Goal: Task Accomplishment & Management: Manage account settings

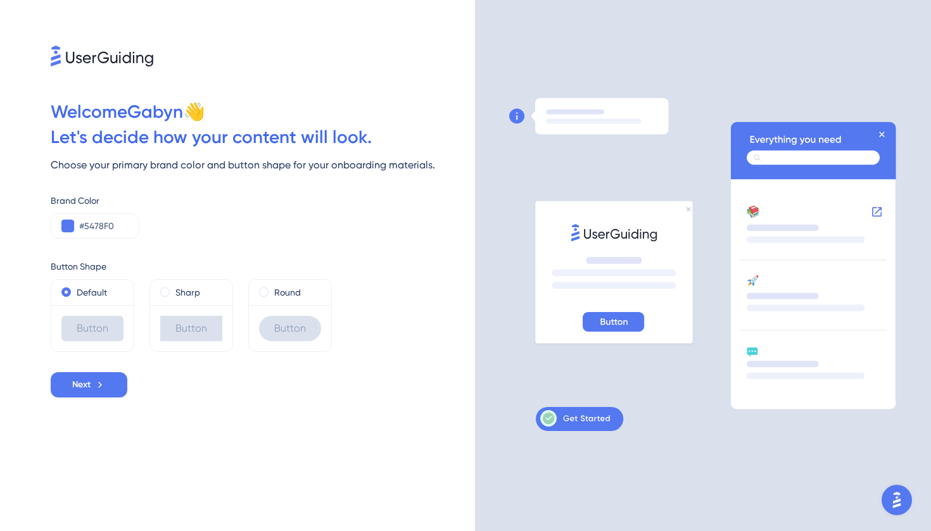
click at [314, 313] on div "Button" at bounding box center [290, 328] width 82 height 46
click at [266, 296] on span at bounding box center [264, 293] width 10 height 10
click at [272, 289] on input "radio" at bounding box center [272, 289] width 0 height 0
click at [0, 0] on div "#5478F0" at bounding box center [0, 0] width 0 height 0
click at [0, 0] on button at bounding box center [0, 0] width 0 height 0
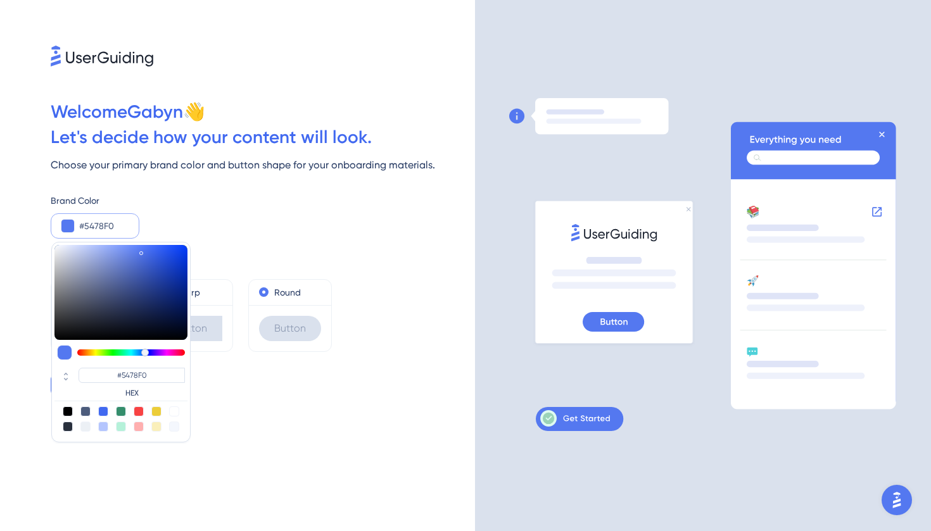
click at [153, 410] on div at bounding box center [156, 412] width 10 height 10
type input "#eccd39"
type input "#ECCD39"
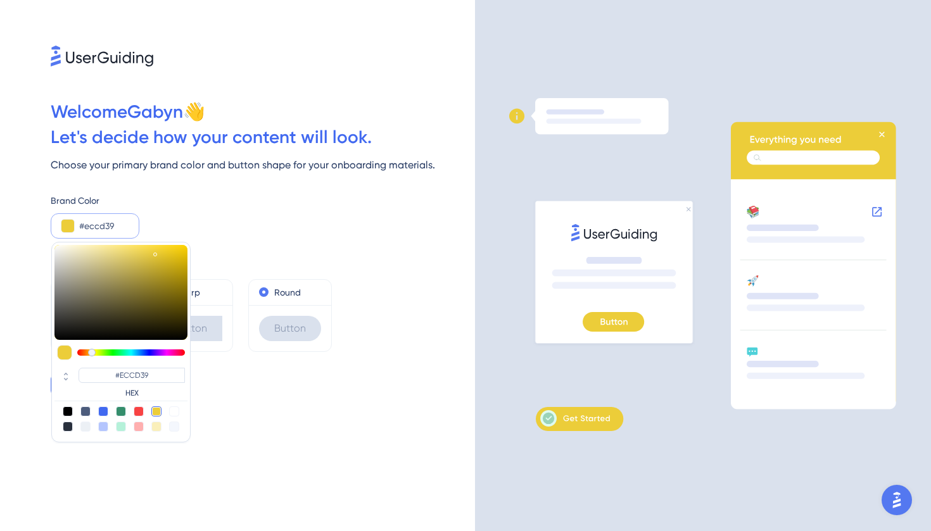
click at [0, 0] on div "Welcome [PERSON_NAME] 👋 Let ' s decide how your content will look. Choose your …" at bounding box center [0, 0] width 0 height 0
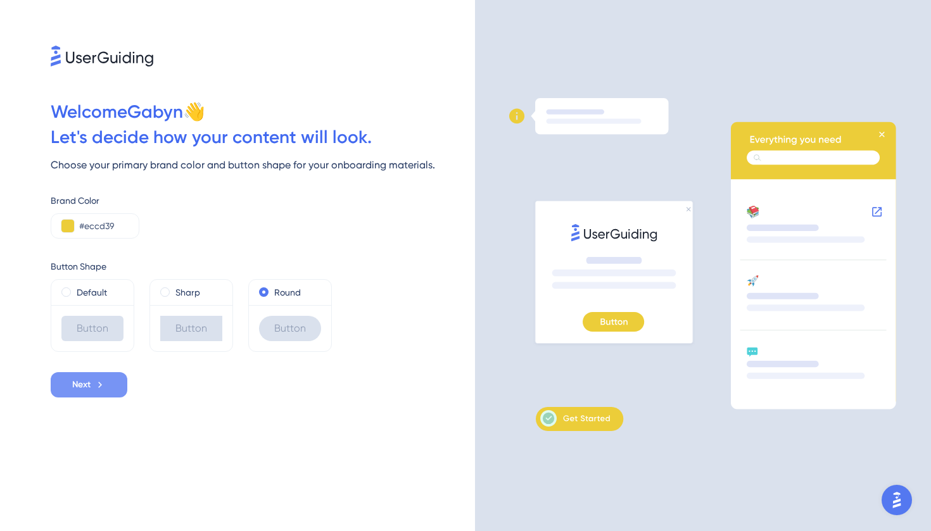
click at [74, 391] on span "Next" at bounding box center [81, 384] width 18 height 15
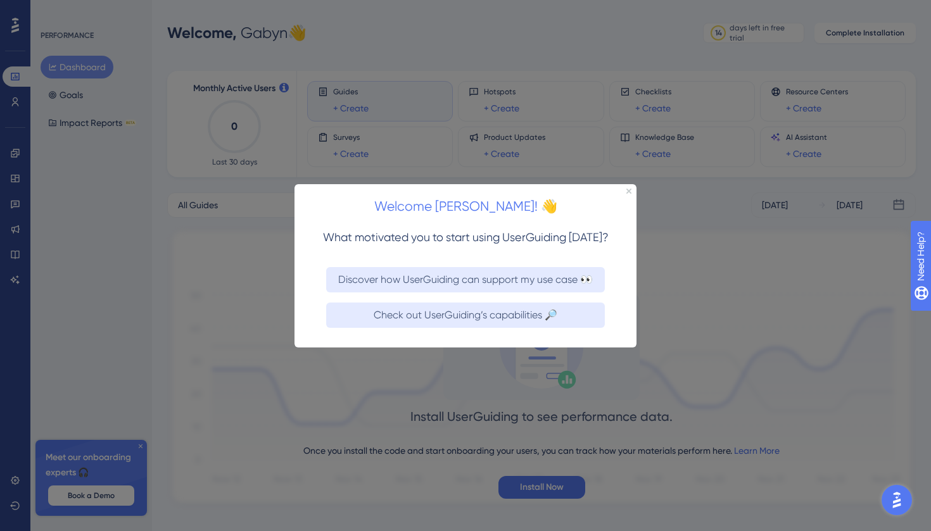
click at [630, 188] on div "Welcome [PERSON_NAME]! 👋" at bounding box center [466, 202] width 342 height 39
click at [630, 189] on icon "Close Preview" at bounding box center [628, 190] width 5 height 5
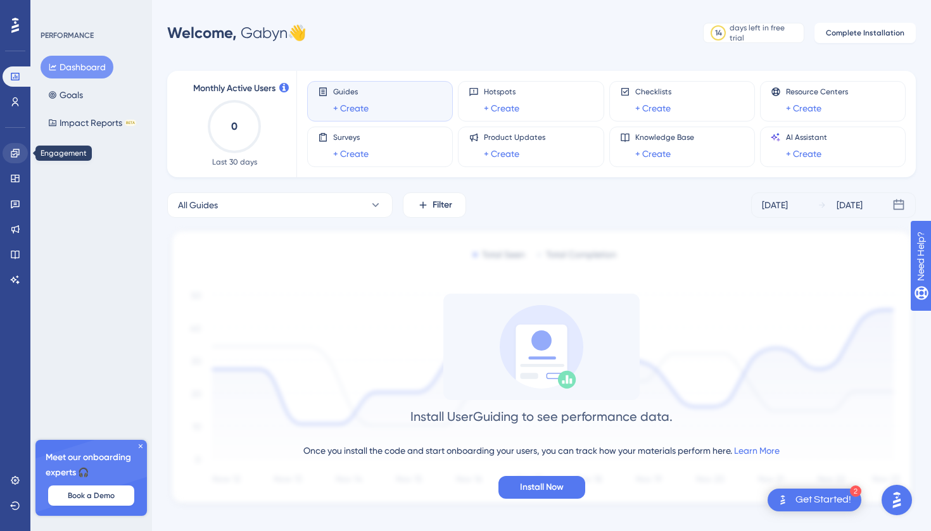
click at [16, 156] on icon at bounding box center [15, 153] width 10 height 10
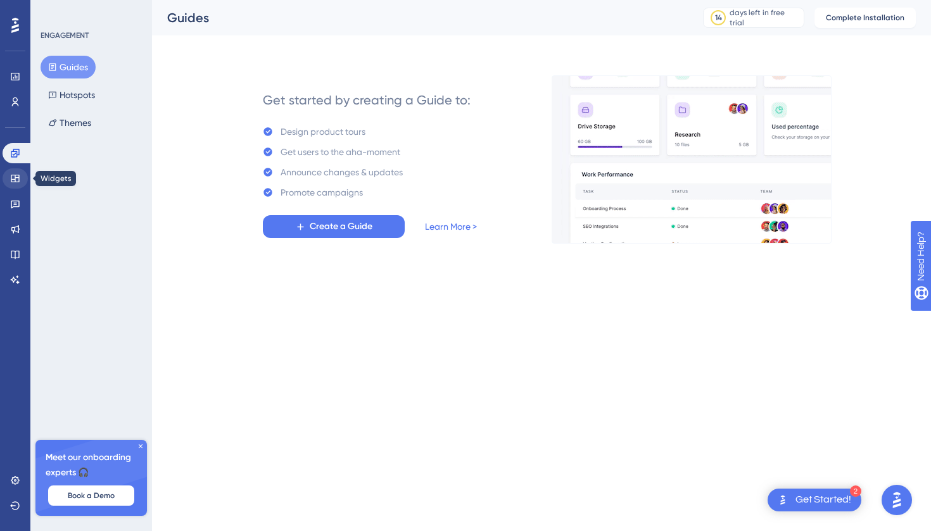
click at [16, 181] on icon at bounding box center [15, 179] width 10 height 10
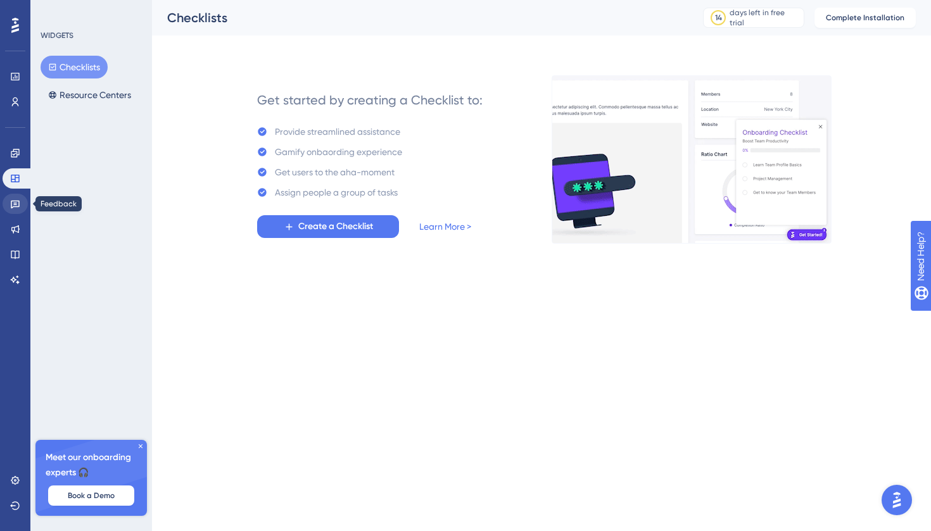
click at [11, 205] on icon at bounding box center [15, 204] width 10 height 10
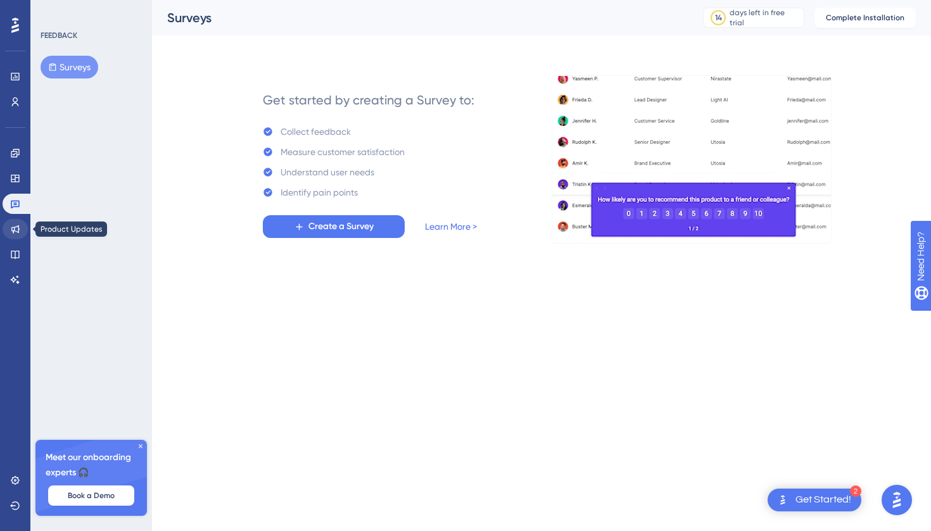
click at [21, 234] on link at bounding box center [15, 229] width 25 height 20
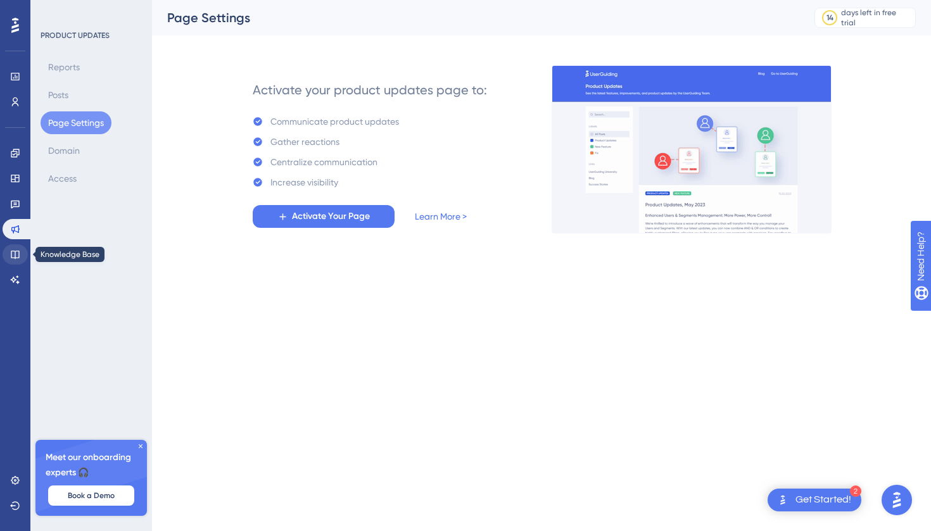
click at [16, 259] on icon at bounding box center [15, 255] width 10 height 10
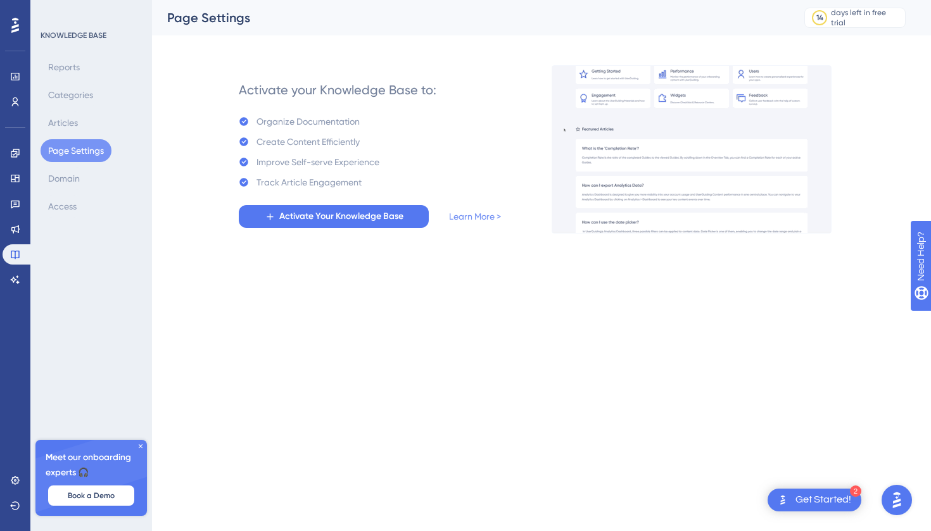
click at [497, 215] on link "Learn More >" at bounding box center [475, 216] width 52 height 15
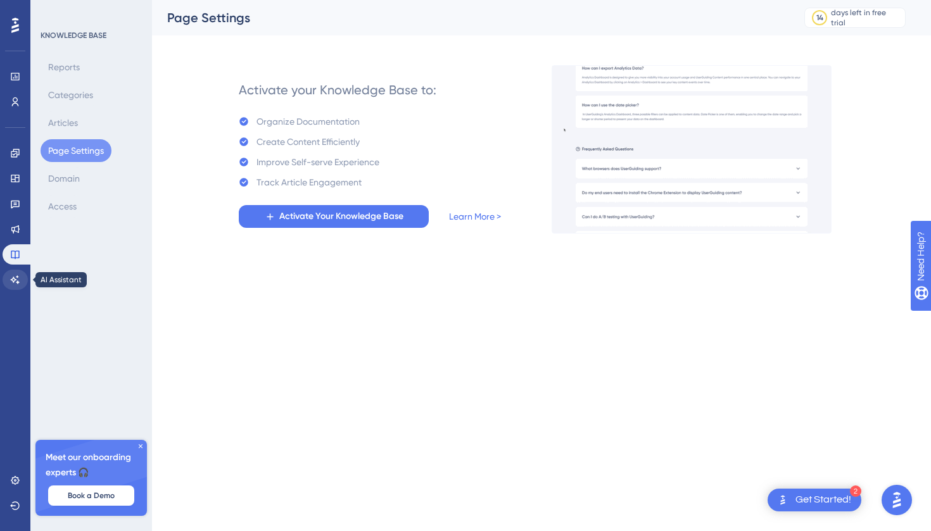
click at [13, 282] on icon at bounding box center [15, 280] width 10 height 10
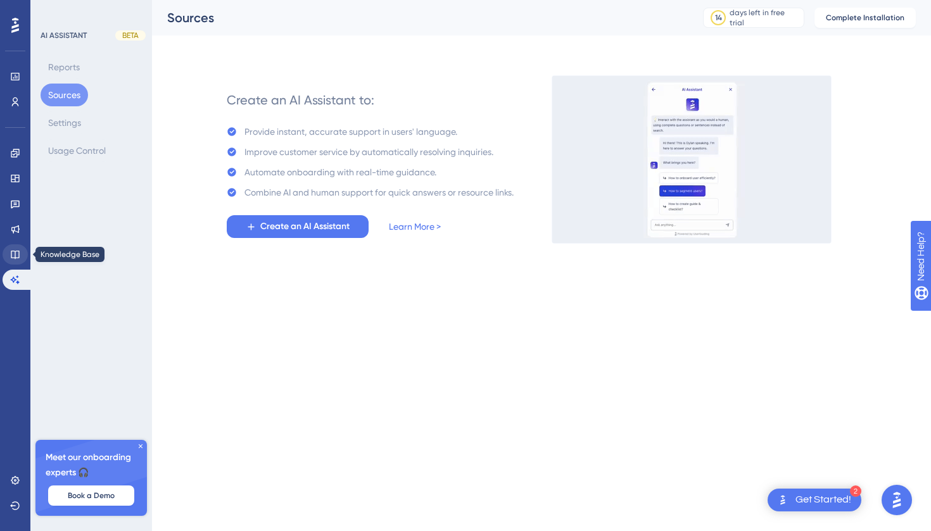
click at [8, 251] on link at bounding box center [15, 254] width 25 height 20
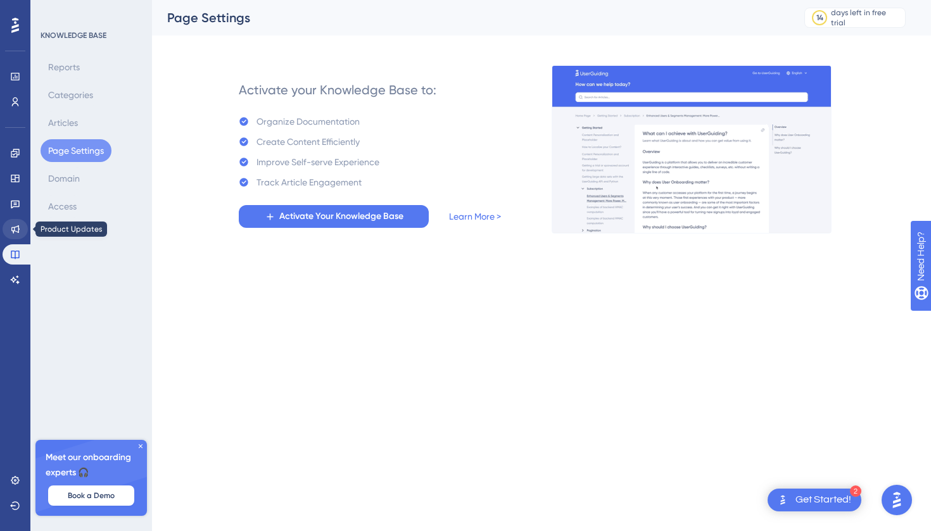
click at [10, 232] on icon at bounding box center [15, 229] width 10 height 10
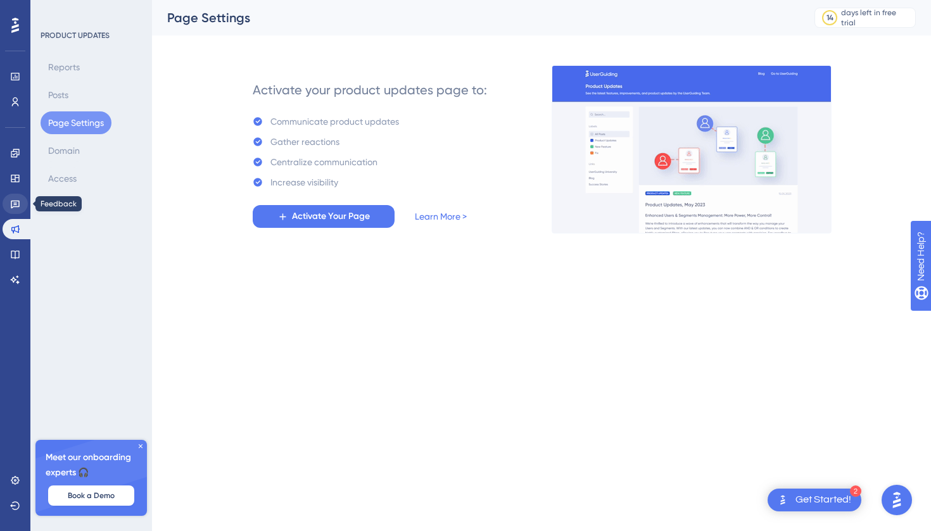
click at [8, 207] on link at bounding box center [15, 204] width 25 height 20
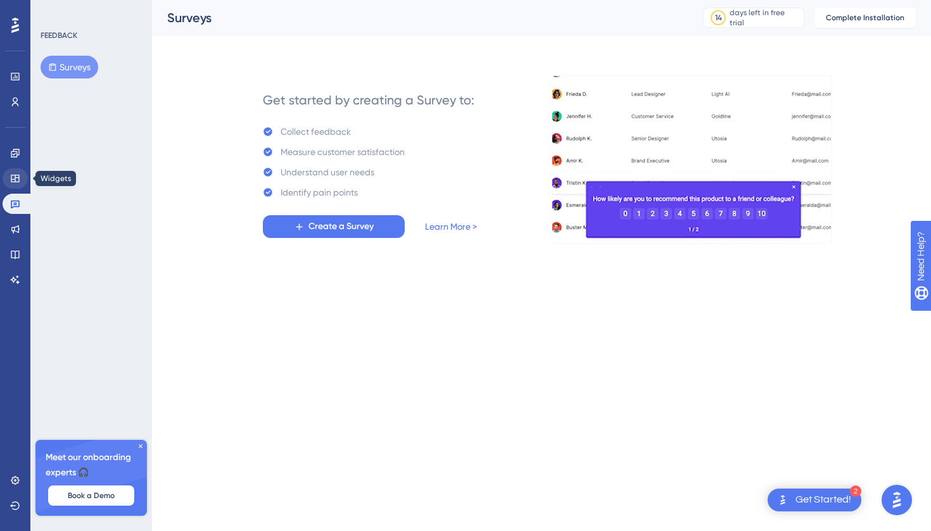
click at [10, 177] on icon at bounding box center [15, 179] width 10 height 10
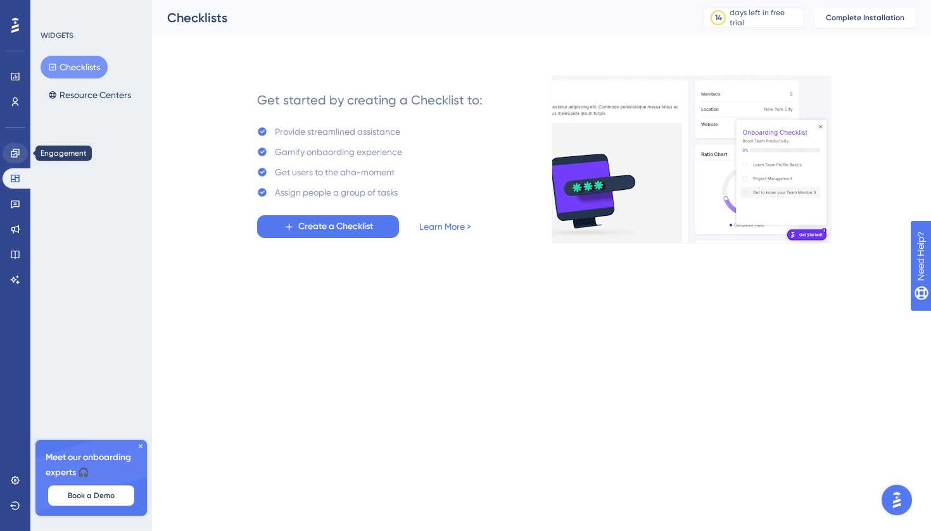
click at [19, 153] on icon at bounding box center [15, 153] width 8 height 8
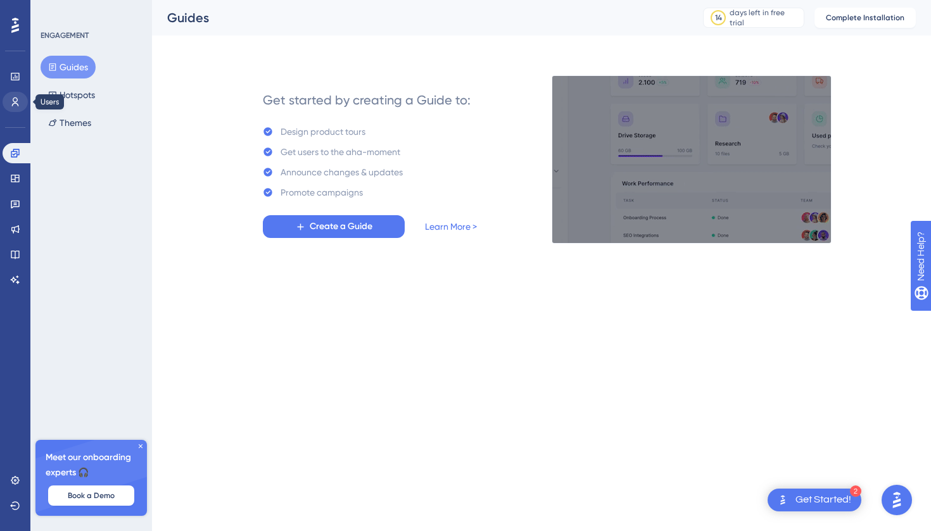
click at [16, 96] on link at bounding box center [15, 102] width 25 height 20
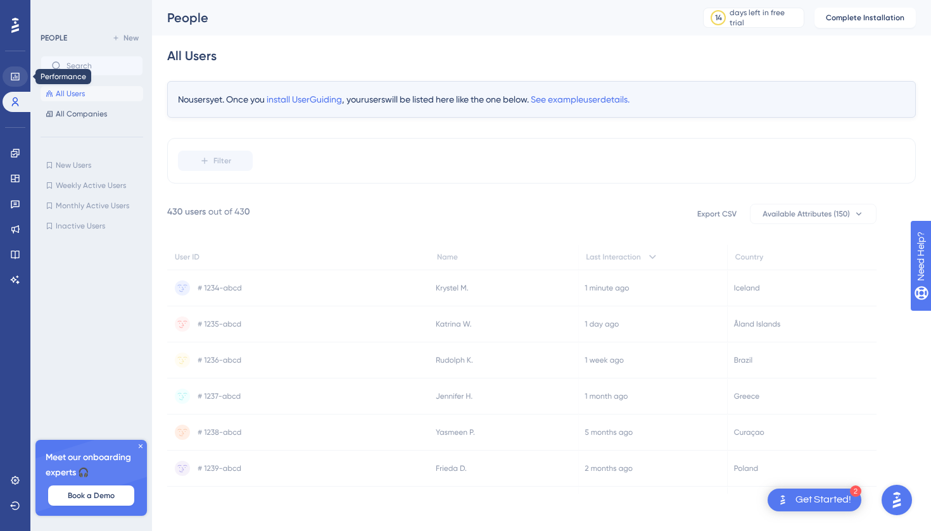
click at [14, 85] on link at bounding box center [15, 77] width 25 height 20
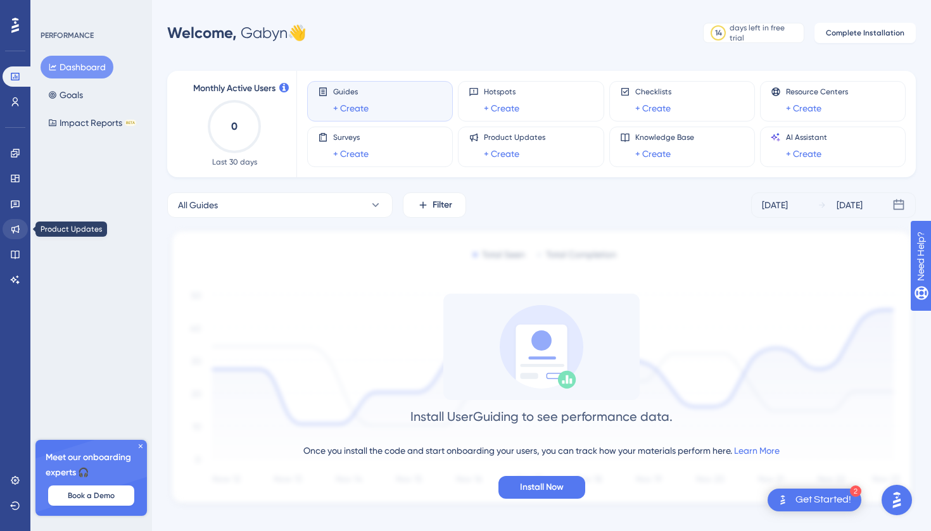
click at [11, 224] on link at bounding box center [15, 229] width 25 height 20
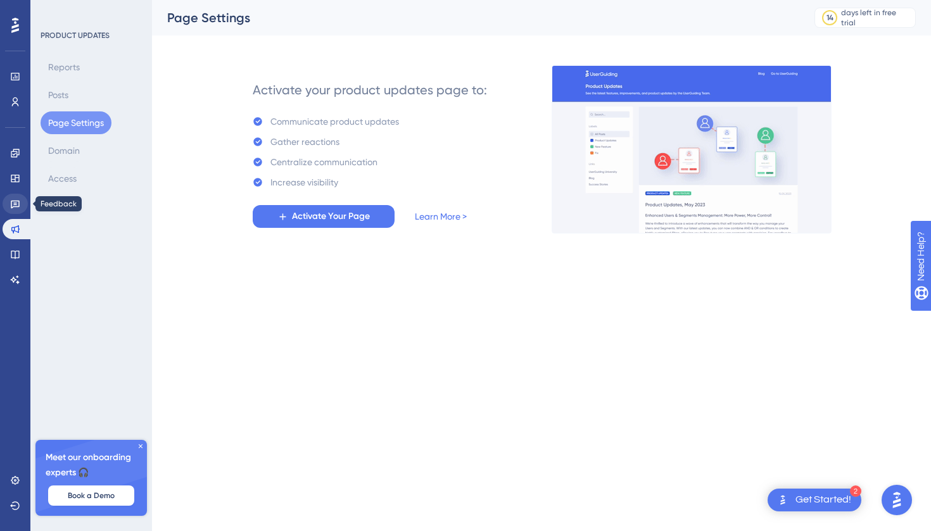
click at [5, 205] on link at bounding box center [15, 204] width 25 height 20
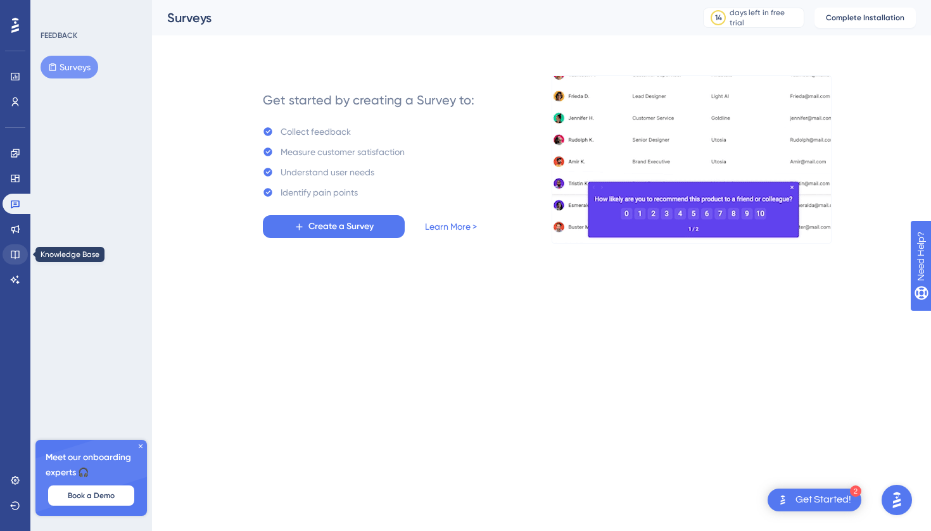
click at [17, 255] on icon at bounding box center [15, 255] width 10 height 10
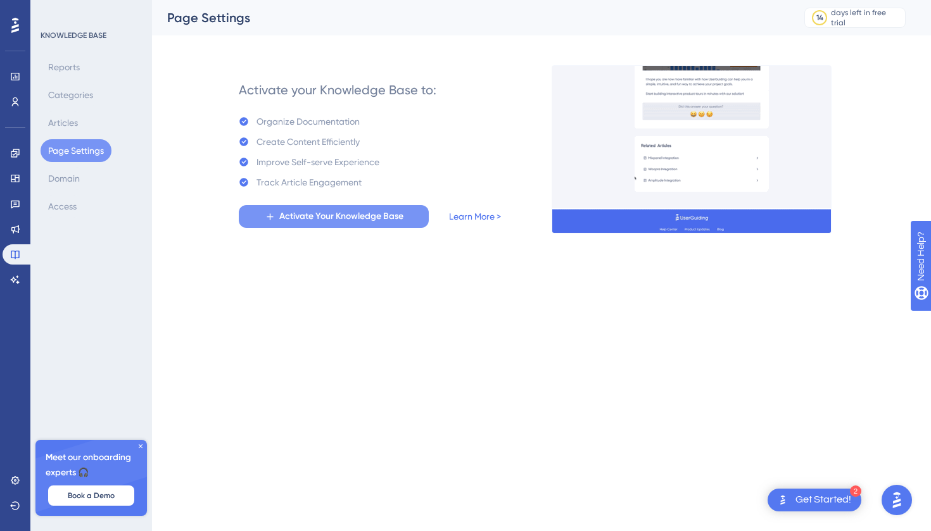
click at [283, 221] on span "Activate Your Knowledge Base" at bounding box center [341, 216] width 124 height 15
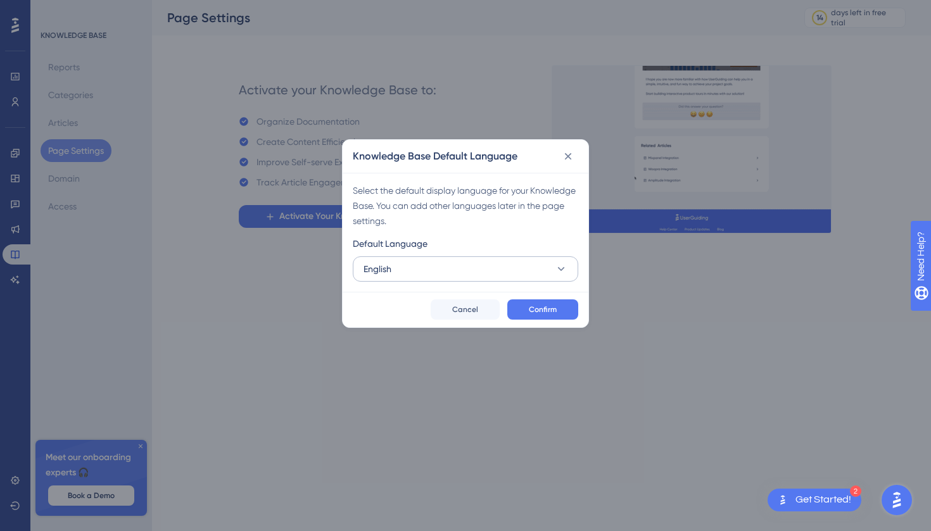
click at [357, 262] on button "English" at bounding box center [465, 269] width 225 height 25
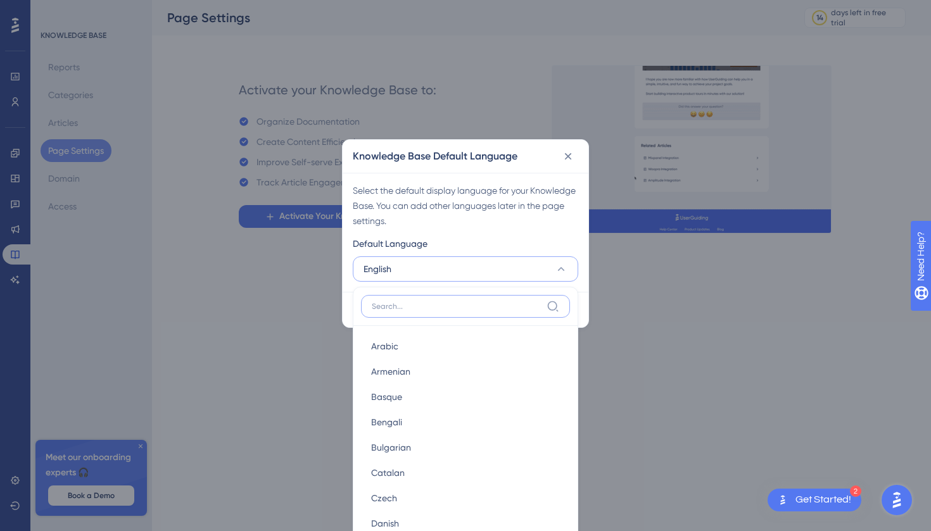
click at [374, 303] on input at bounding box center [457, 306] width 170 height 10
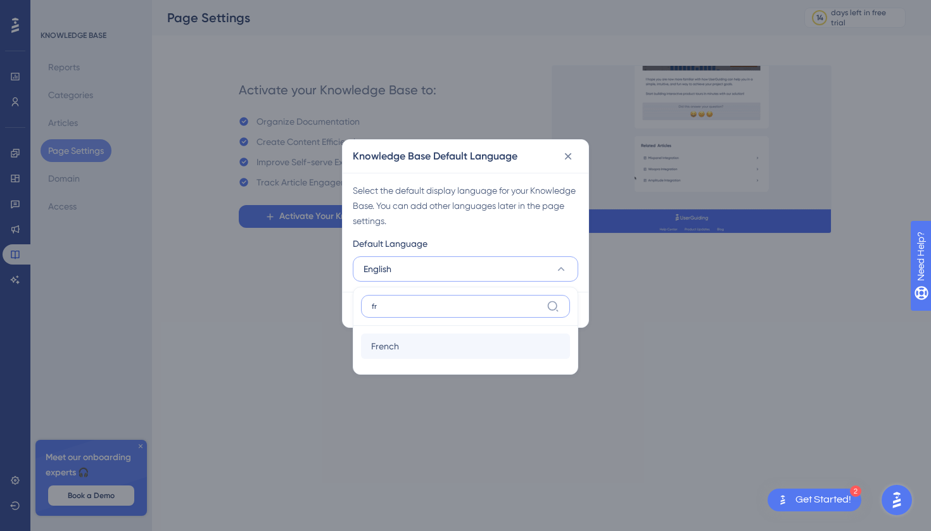
type input "fr"
click at [380, 349] on span "French" at bounding box center [385, 346] width 28 height 15
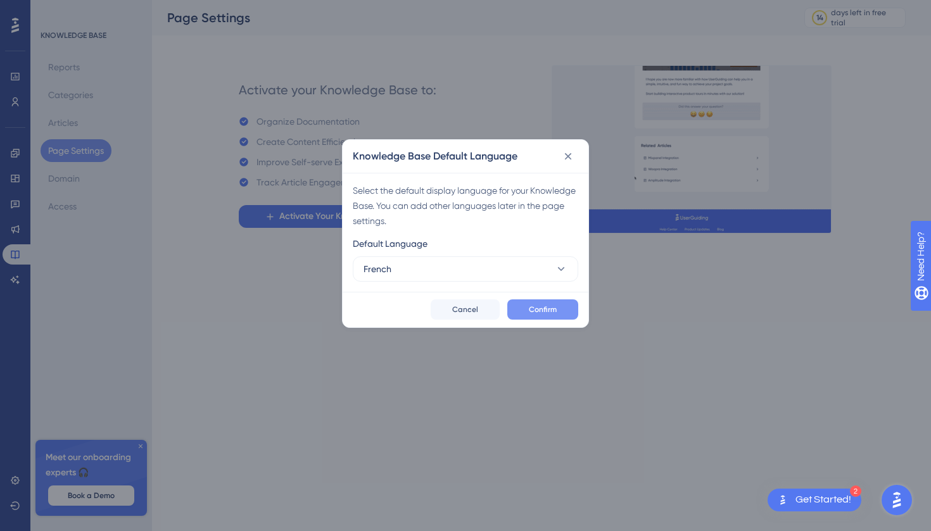
click at [531, 310] on span "Confirm" at bounding box center [543, 310] width 28 height 10
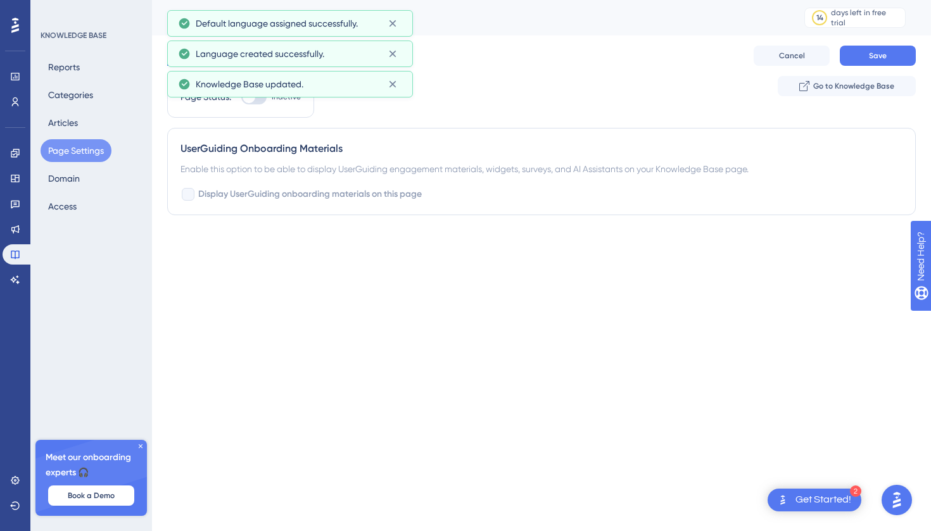
checkbox input "true"
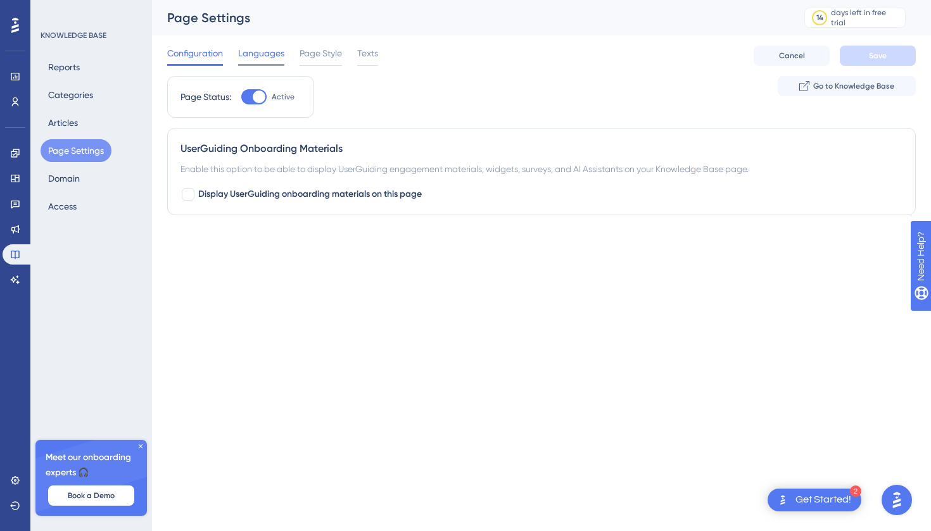
click at [262, 46] on span "Languages" at bounding box center [261, 53] width 46 height 15
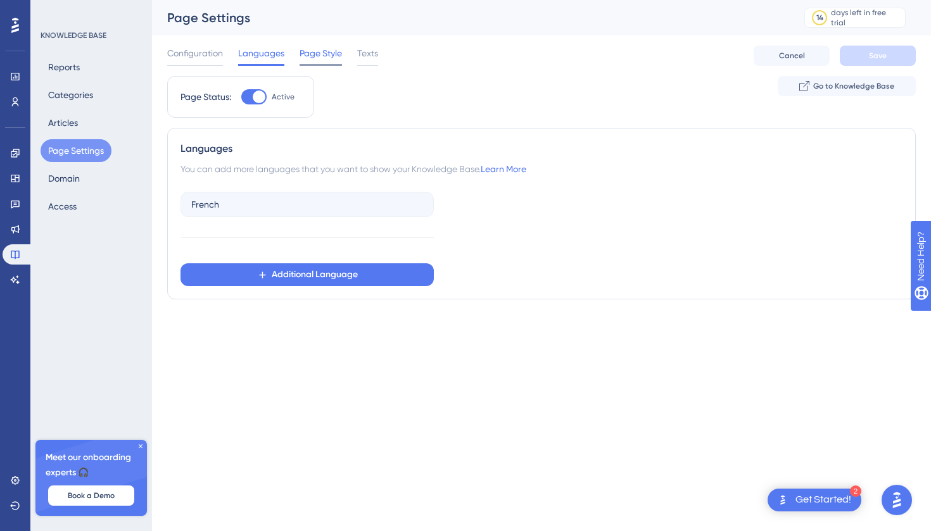
click at [319, 53] on span "Page Style" at bounding box center [321, 53] width 42 height 15
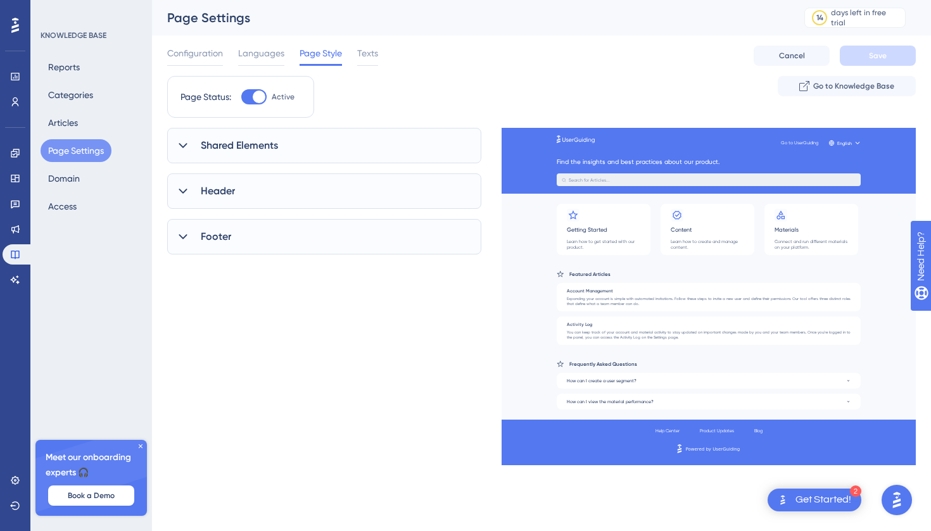
click at [231, 245] on div "Footer" at bounding box center [324, 236] width 314 height 35
click at [202, 277] on span "Show the Logo in Footer" at bounding box center [249, 277] width 96 height 15
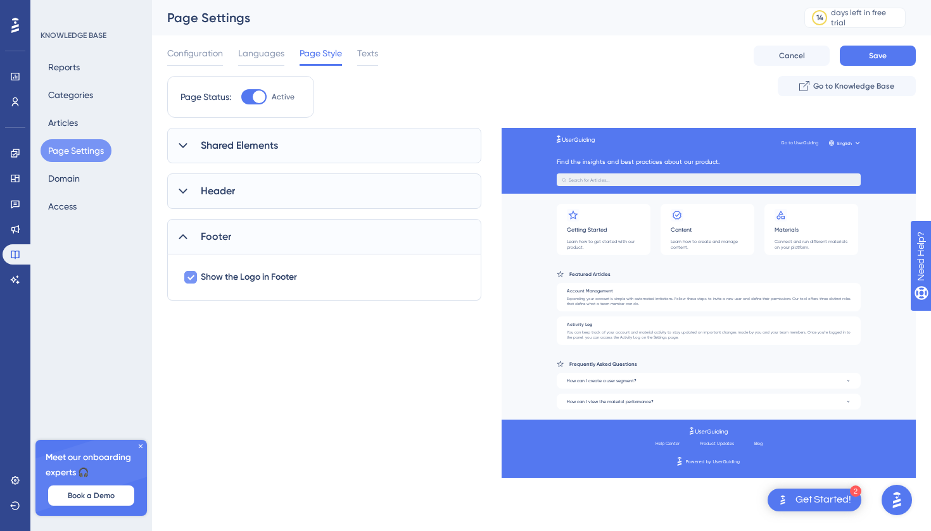
click at [202, 277] on span "Show the Logo in Footer" at bounding box center [249, 277] width 96 height 15
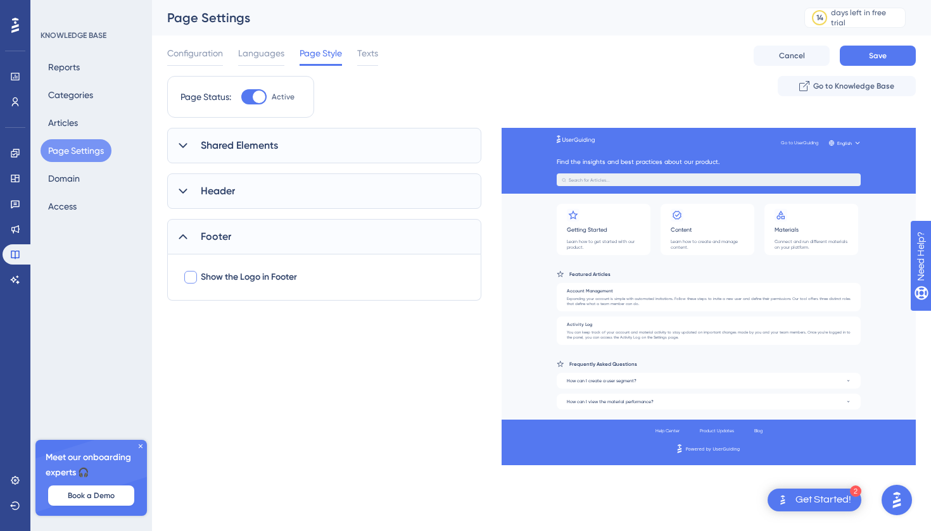
click at [202, 277] on span "Show the Logo in Footer" at bounding box center [249, 277] width 96 height 15
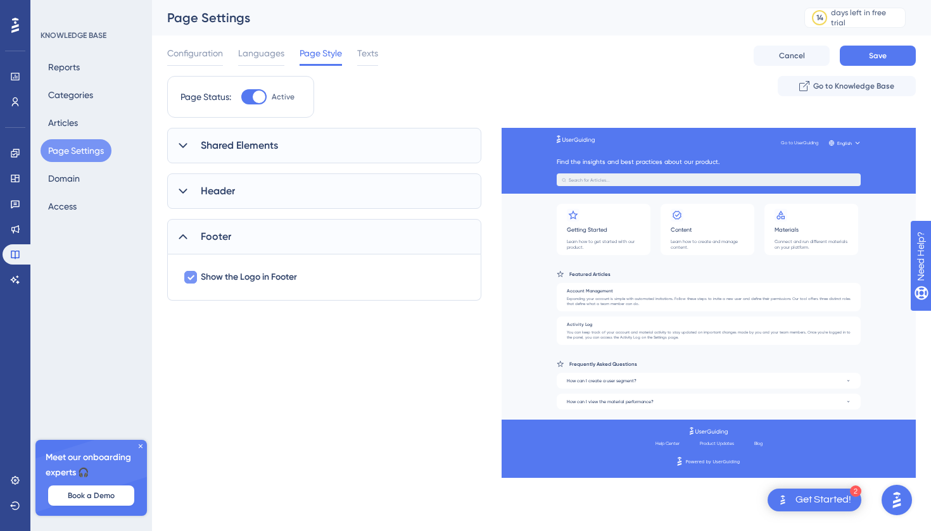
click at [202, 277] on span "Show the Logo in Footer" at bounding box center [249, 277] width 96 height 15
checkbox input "false"
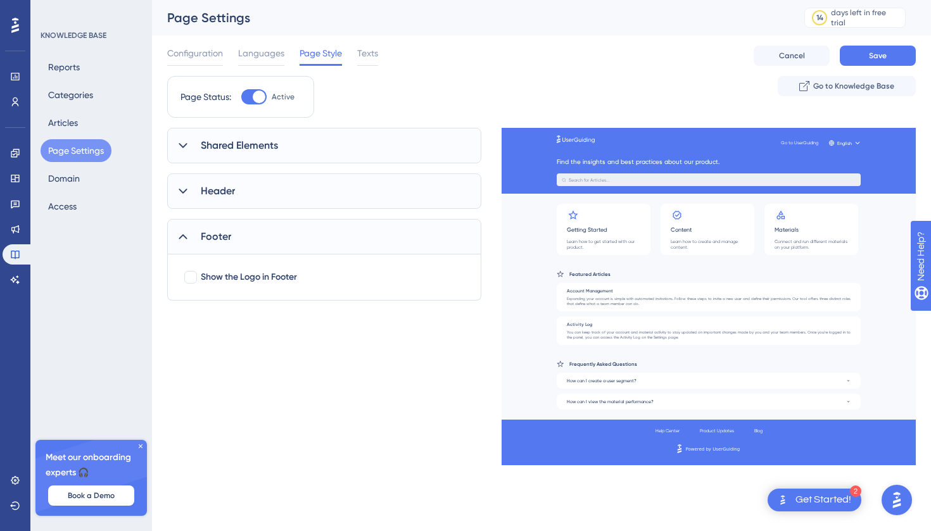
click at [181, 203] on div "Header" at bounding box center [324, 191] width 314 height 35
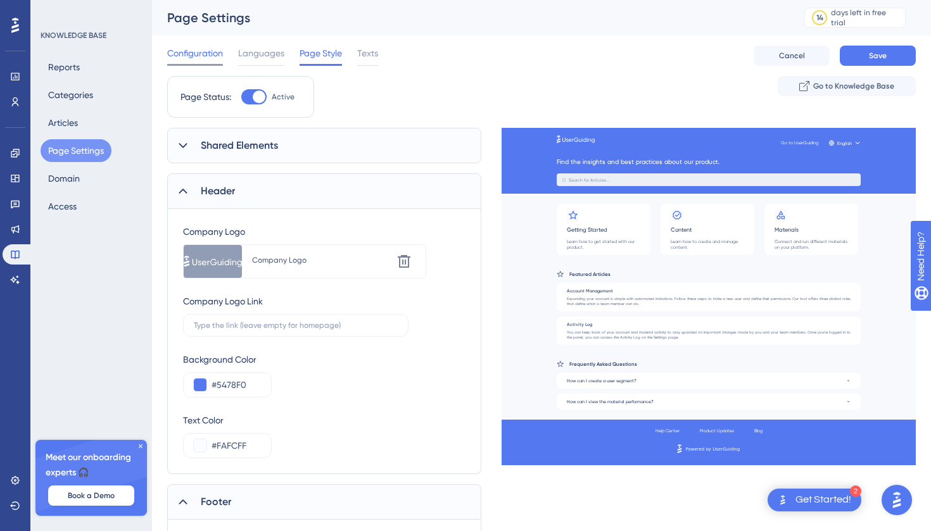
click at [213, 48] on span "Configuration" at bounding box center [195, 53] width 56 height 15
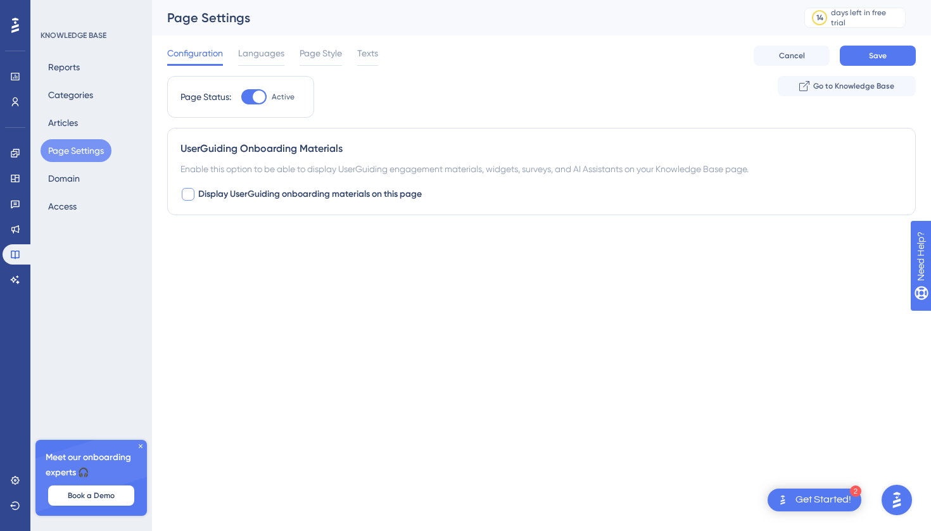
click at [186, 194] on div at bounding box center [188, 194] width 13 height 13
click at [210, 284] on button "Default" at bounding box center [250, 272] width 139 height 25
click at [210, 281] on button "Default" at bounding box center [250, 272] width 139 height 25
click at [186, 191] on icon at bounding box center [188, 194] width 8 height 10
checkbox input "false"
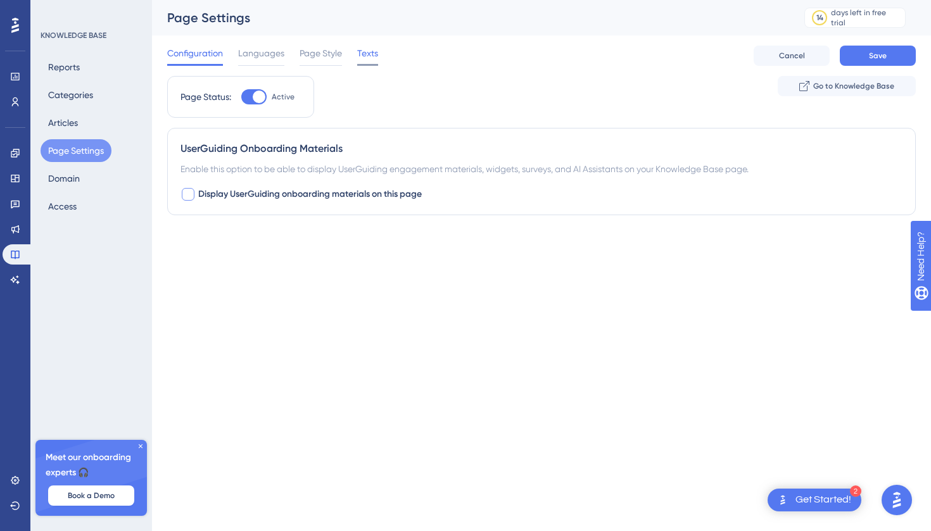
click at [364, 49] on span "Texts" at bounding box center [367, 53] width 21 height 15
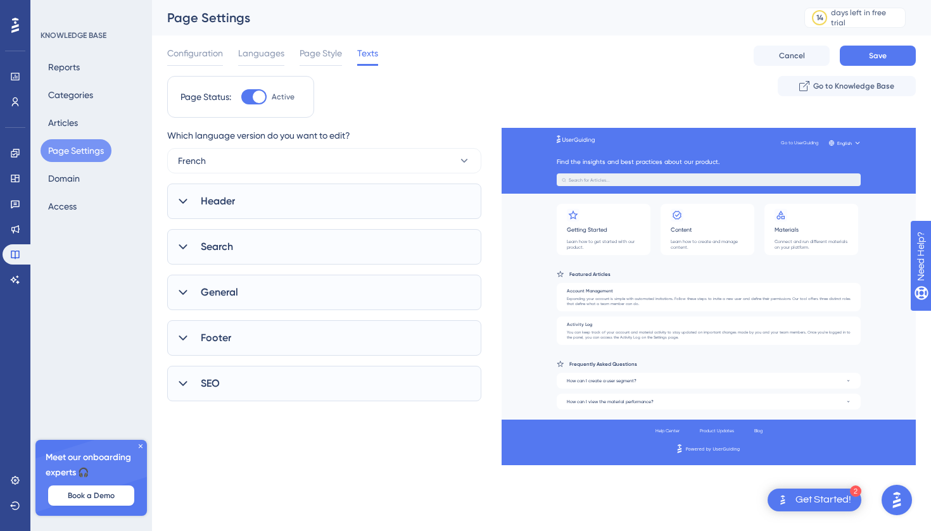
click at [191, 203] on div "Header" at bounding box center [324, 201] width 314 height 35
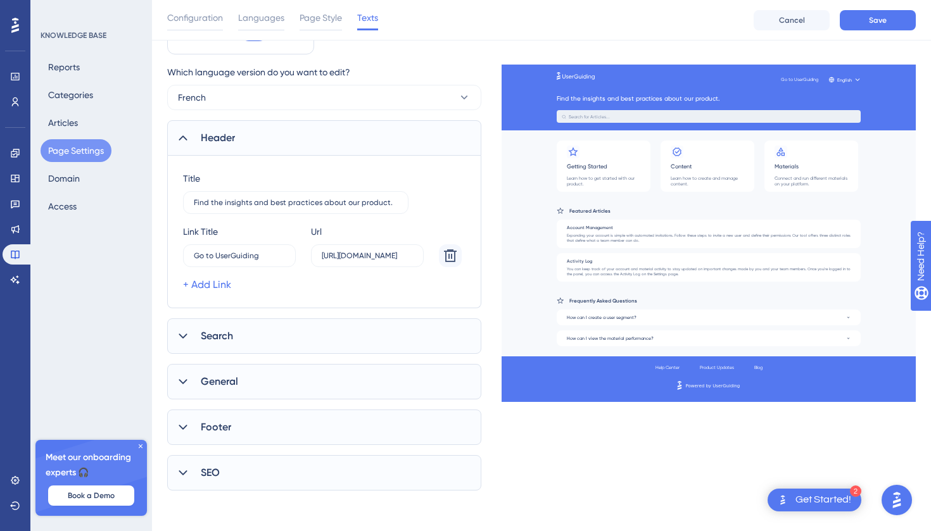
scroll to position [68, 0]
click at [196, 339] on div "Search" at bounding box center [324, 336] width 314 height 35
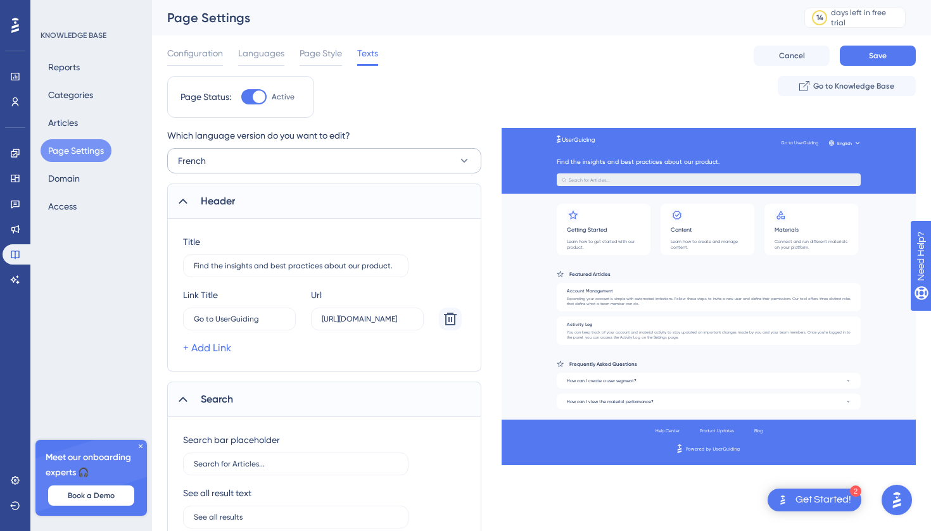
scroll to position [0, 0]
click at [249, 96] on div at bounding box center [253, 96] width 25 height 15
click at [241, 97] on input "Active" at bounding box center [241, 97] width 1 height 1
click at [249, 95] on div at bounding box center [249, 97] width 13 height 13
click at [241, 97] on input "Inactive" at bounding box center [241, 97] width 1 height 1
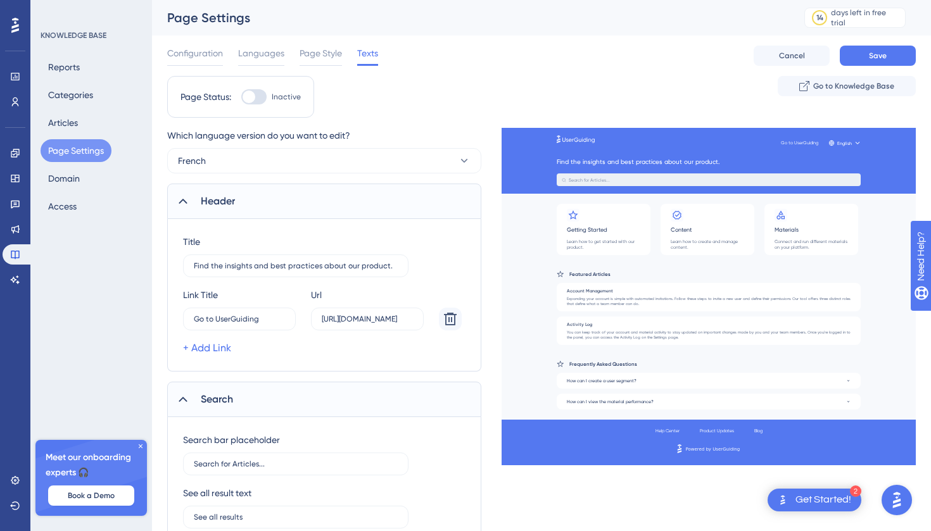
checkbox input "true"
click at [191, 58] on span "Configuration" at bounding box center [195, 53] width 56 height 15
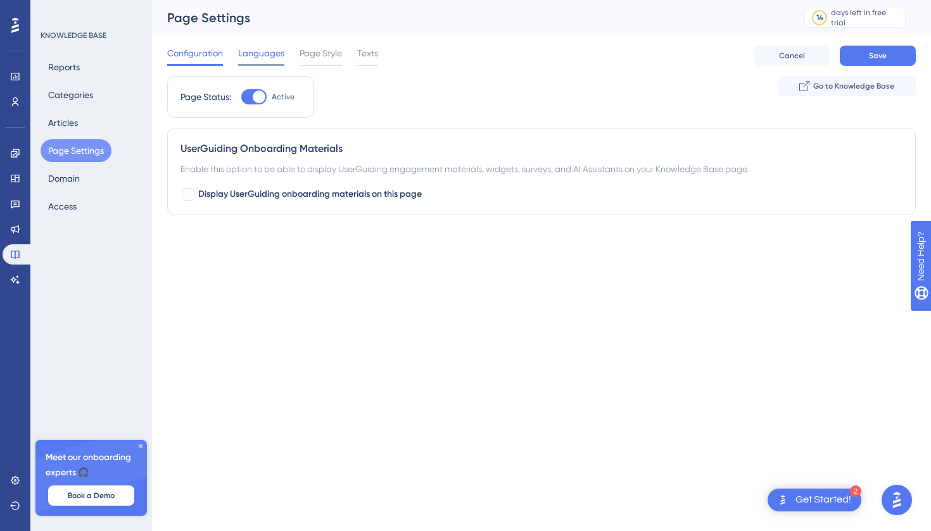
click at [251, 58] on span "Languages" at bounding box center [261, 53] width 46 height 15
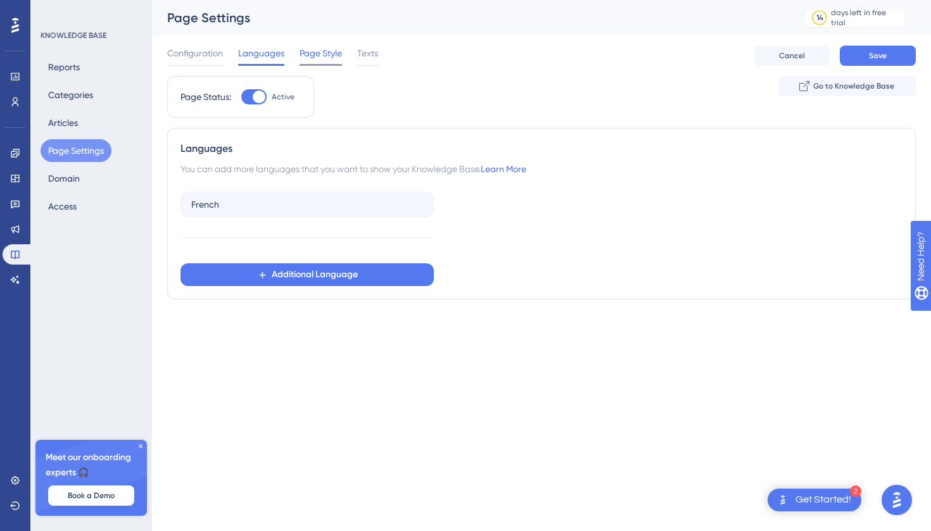
click at [314, 51] on span "Page Style" at bounding box center [321, 53] width 42 height 15
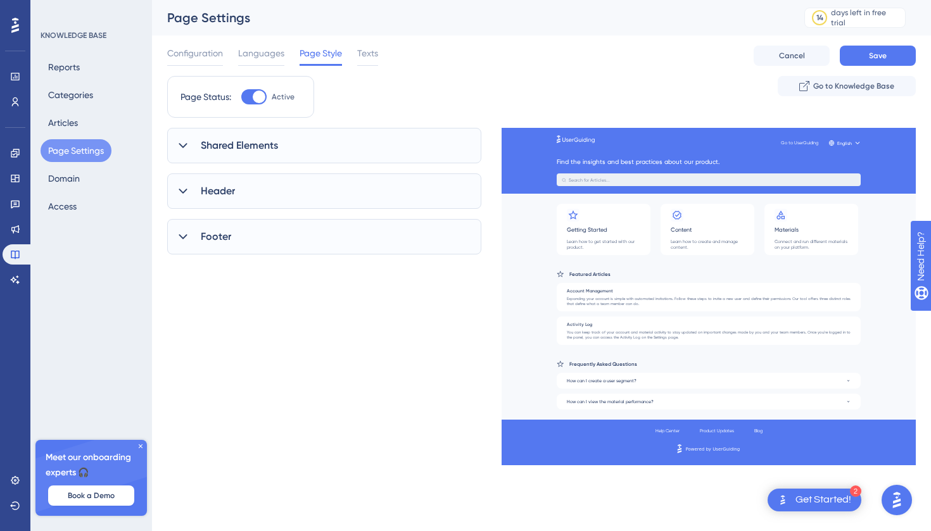
click at [245, 195] on div "Header" at bounding box center [324, 191] width 314 height 35
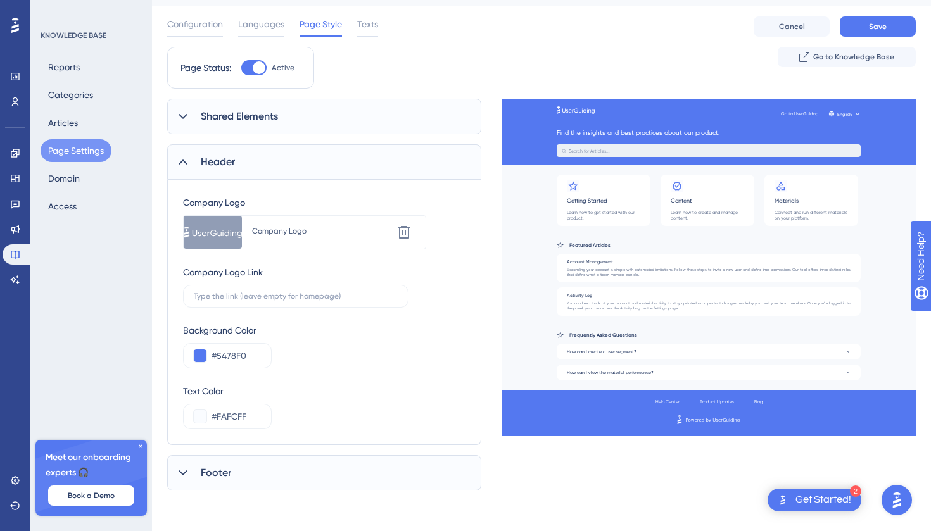
scroll to position [29, 0]
click at [198, 352] on button at bounding box center [200, 356] width 13 height 13
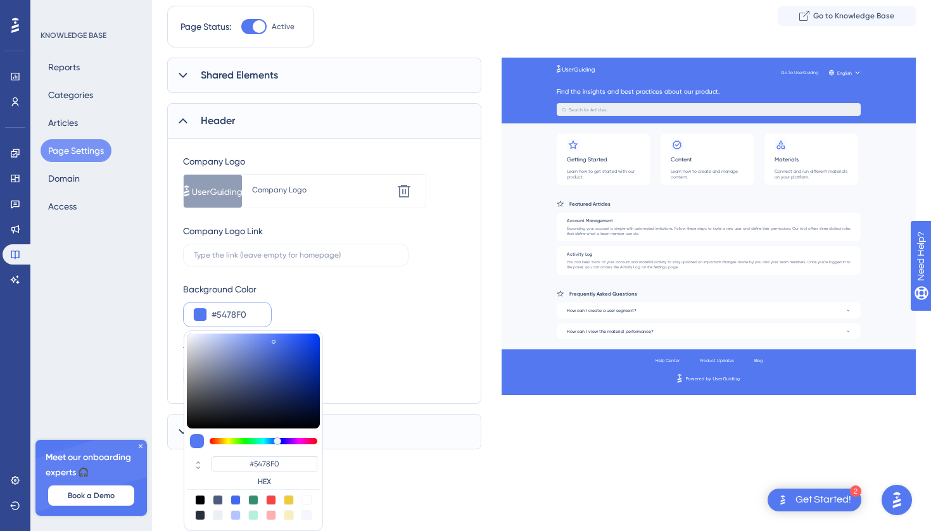
scroll to position [70, 0]
click at [285, 498] on div at bounding box center [289, 500] width 10 height 10
type input "#eccd39"
type input "#ECCD39"
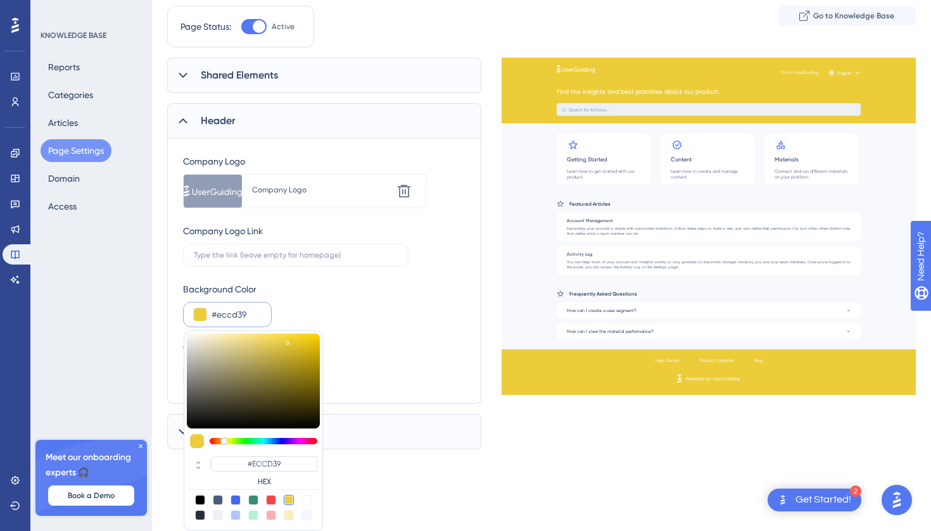
click at [437, 393] on div "Company Logo Upload new image Company Logo Delete Company Logo Link Background …" at bounding box center [324, 271] width 314 height 265
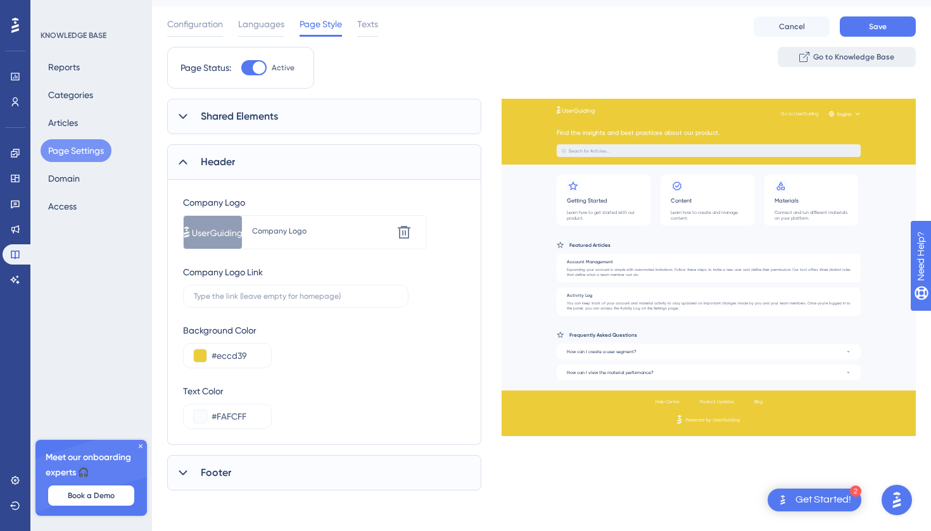
click at [809, 64] on button "Go to Knowledge Base" at bounding box center [847, 57] width 138 height 20
click at [420, 116] on div "Shared Elements" at bounding box center [324, 116] width 314 height 35
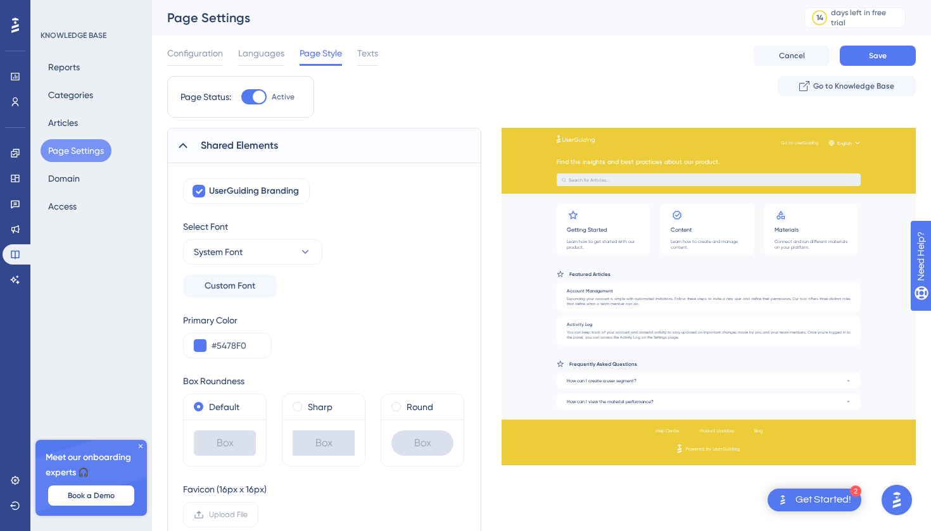
scroll to position [0, 0]
click at [371, 50] on span "Texts" at bounding box center [367, 53] width 21 height 15
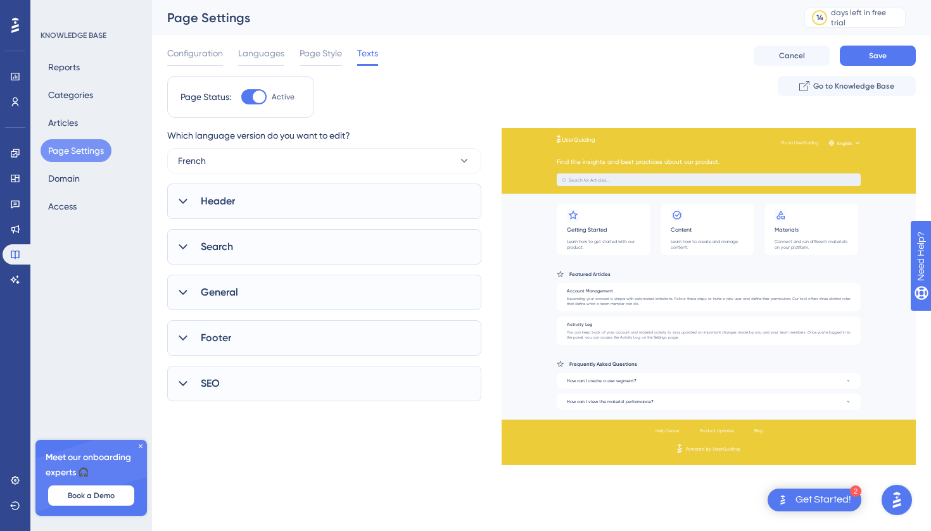
click at [291, 289] on div "General" at bounding box center [324, 292] width 314 height 35
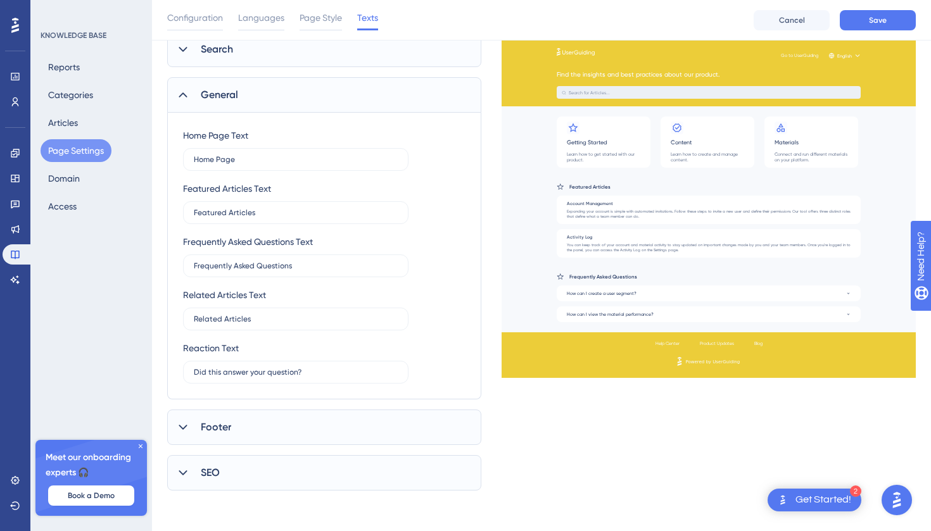
scroll to position [203, 0]
click at [883, 21] on span "Save" at bounding box center [878, 20] width 18 height 10
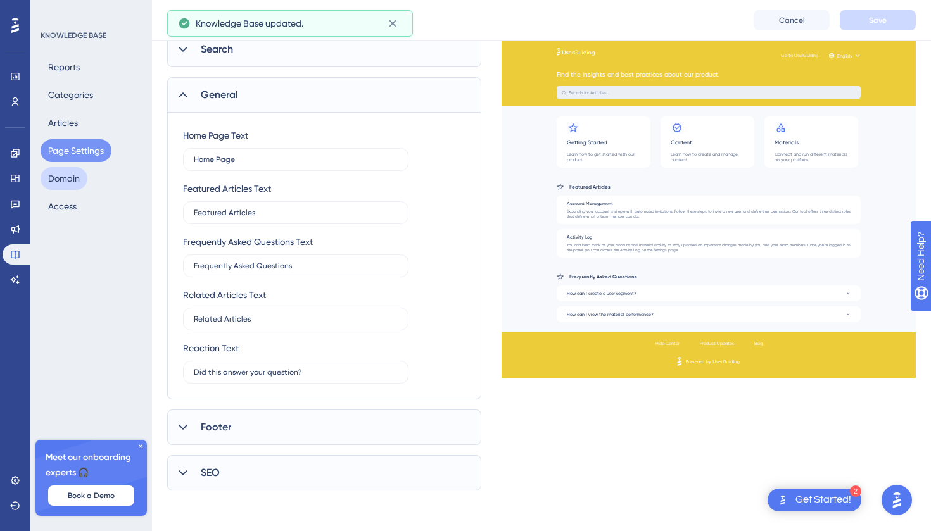
click at [87, 179] on button "Domain" at bounding box center [64, 178] width 47 height 23
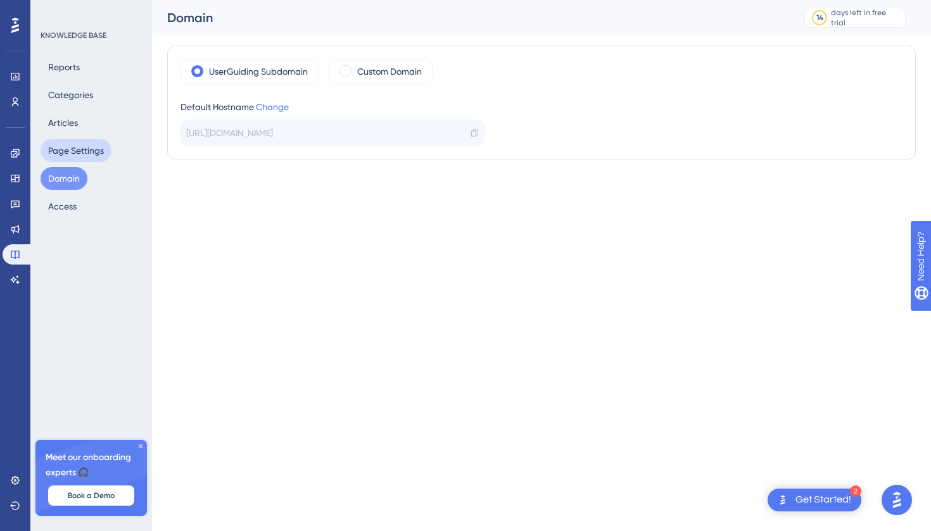
click at [87, 161] on button "Page Settings" at bounding box center [76, 150] width 71 height 23
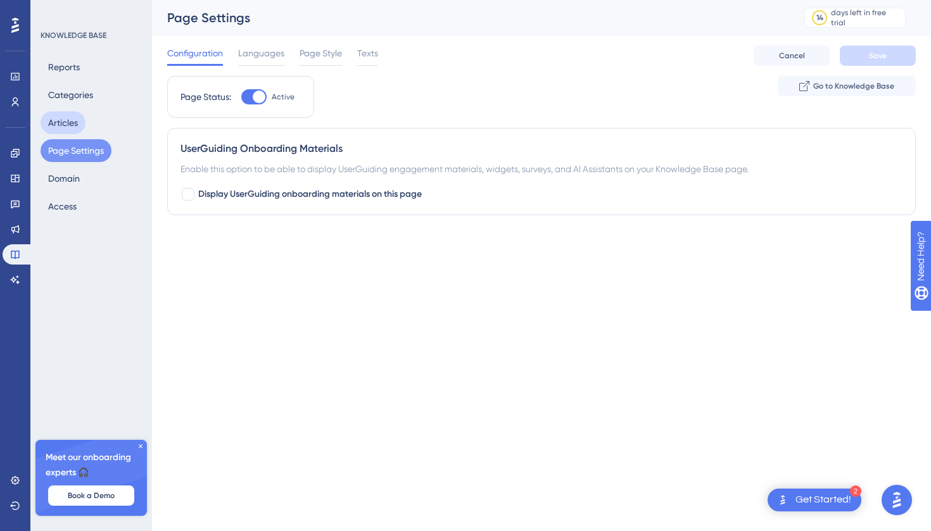
click at [77, 122] on button "Articles" at bounding box center [63, 122] width 45 height 23
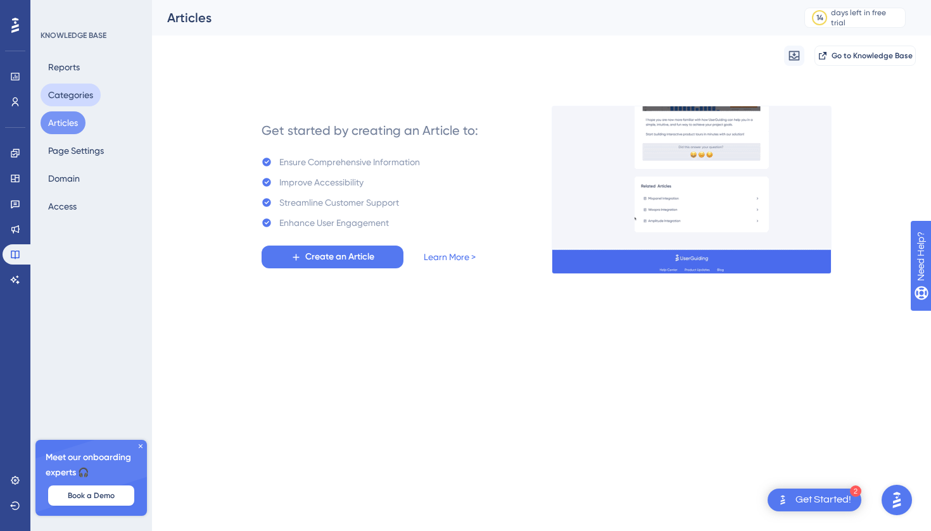
click at [82, 91] on button "Categories" at bounding box center [71, 95] width 60 height 23
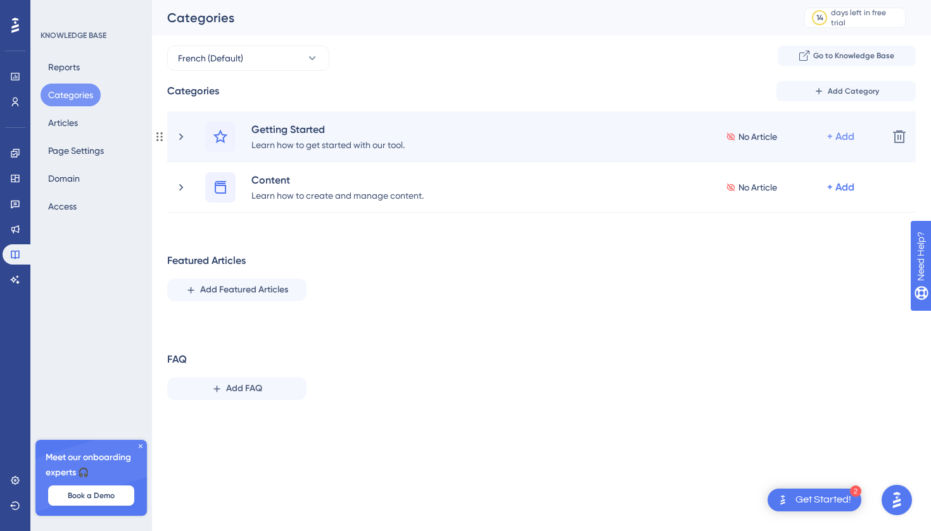
click at [841, 134] on div "+ Add" at bounding box center [840, 136] width 27 height 15
click at [811, 173] on span "Add a Subcategory" at bounding box center [786, 170] width 80 height 15
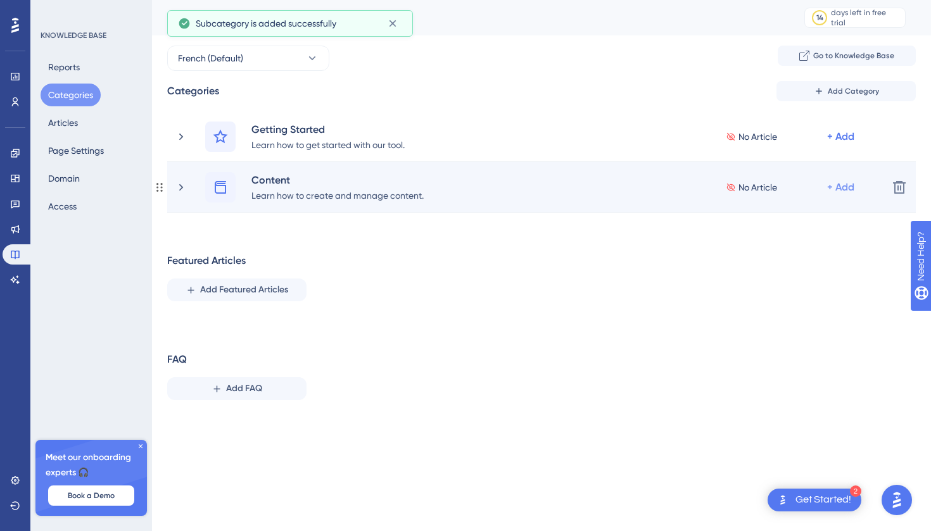
click at [835, 187] on div "+ Add" at bounding box center [840, 187] width 27 height 15
click at [806, 216] on span "Add a Subcategory" at bounding box center [786, 220] width 80 height 15
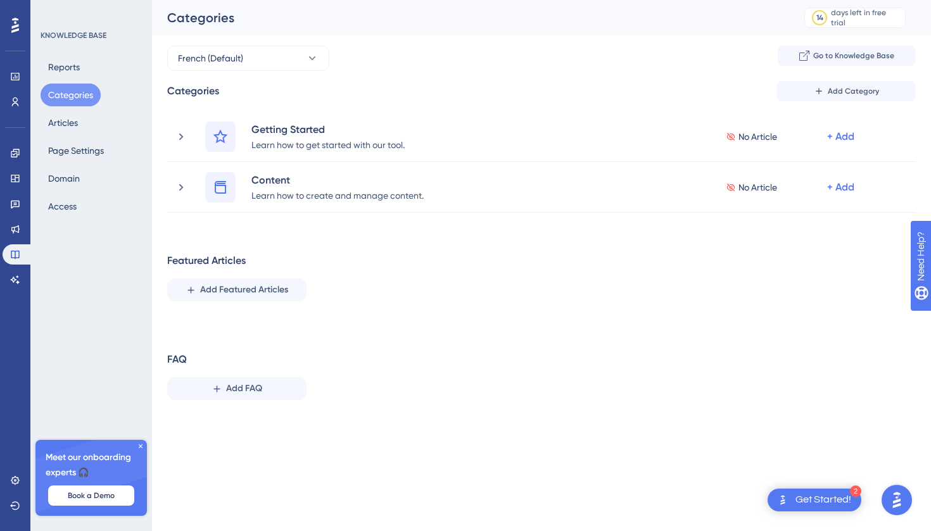
click at [52, 218] on div "KNOWLEDGE BASE Reports Categories Articles Page Settings Domain Access Meet our…" at bounding box center [91, 265] width 122 height 531
click at [66, 201] on button "Access" at bounding box center [63, 206] width 44 height 23
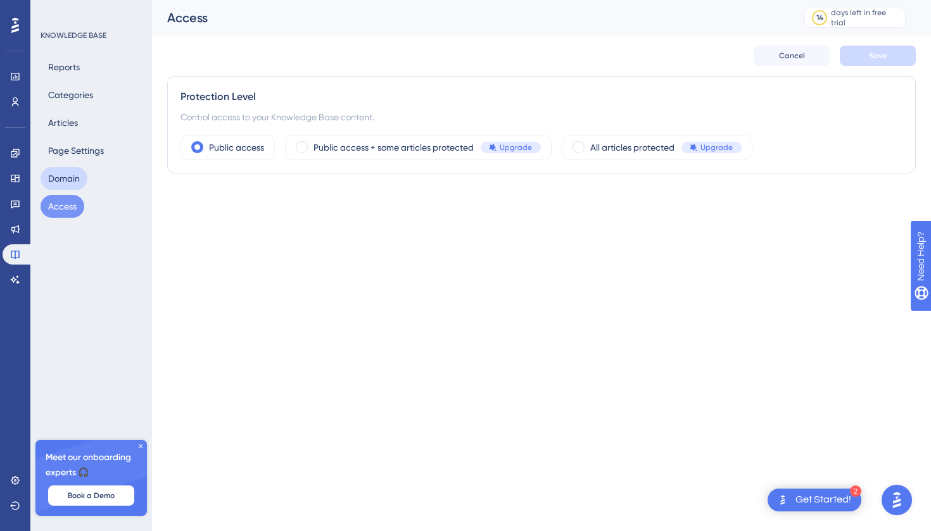
click at [63, 175] on button "Domain" at bounding box center [64, 178] width 47 height 23
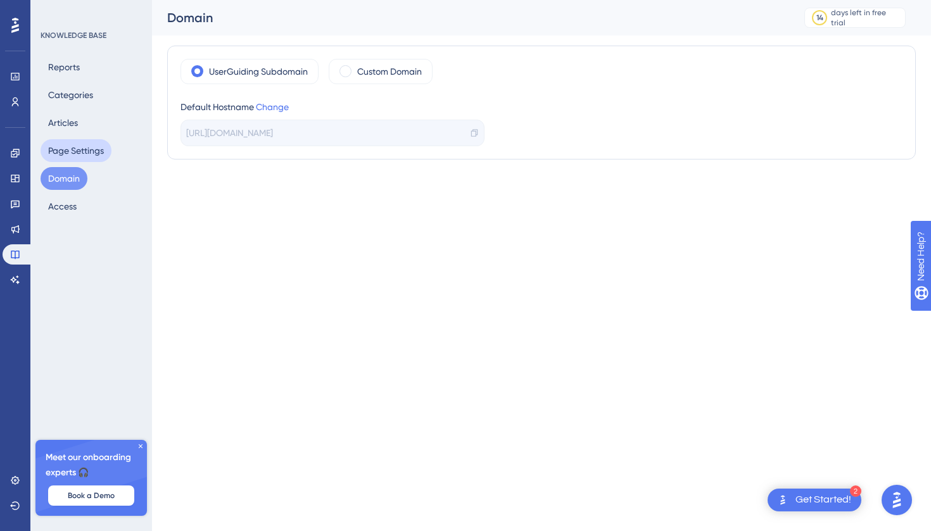
click at [70, 159] on button "Page Settings" at bounding box center [76, 150] width 71 height 23
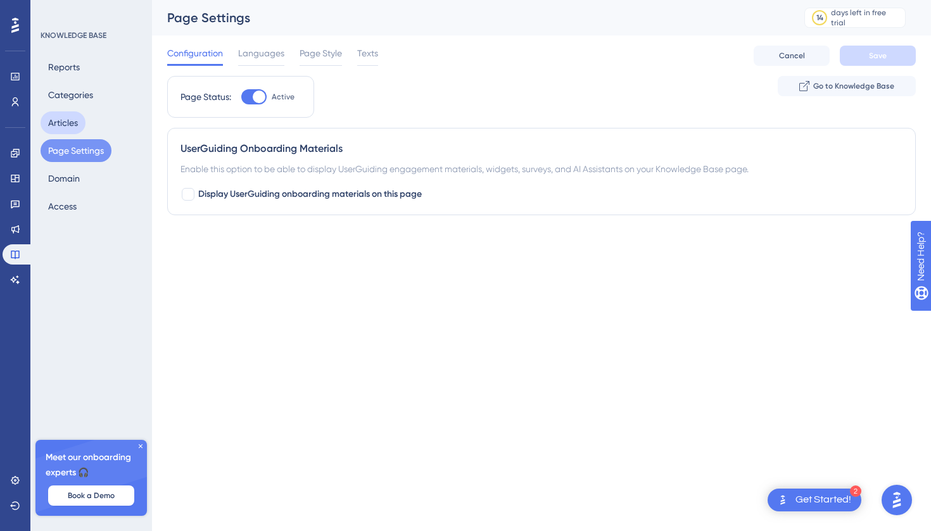
click at [73, 126] on button "Articles" at bounding box center [63, 122] width 45 height 23
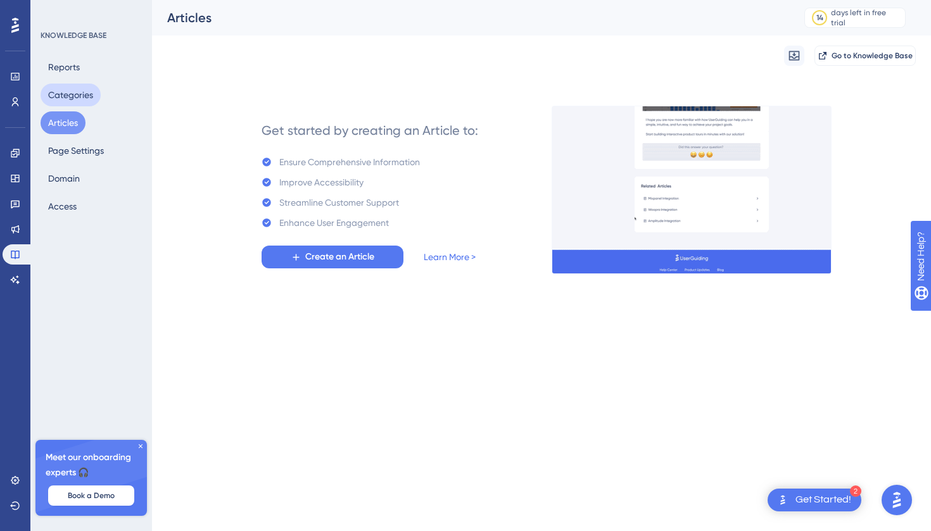
click at [77, 98] on button "Categories" at bounding box center [71, 95] width 60 height 23
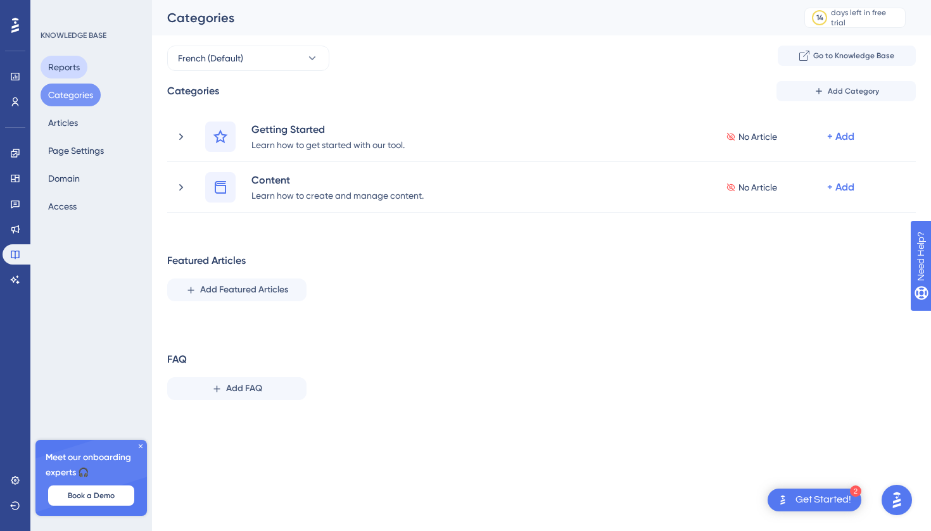
click at [78, 66] on button "Reports" at bounding box center [64, 67] width 47 height 23
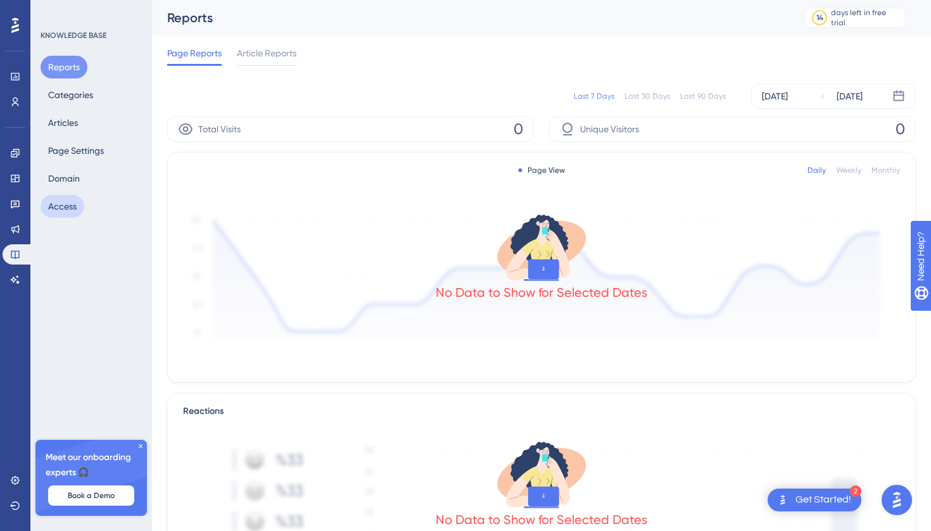
click at [63, 206] on button "Access" at bounding box center [63, 206] width 44 height 23
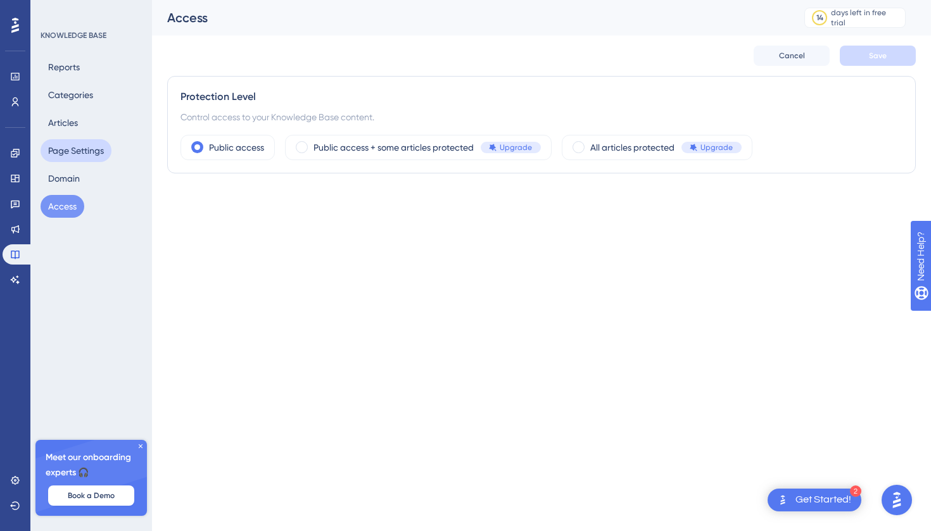
click at [63, 148] on button "Page Settings" at bounding box center [76, 150] width 71 height 23
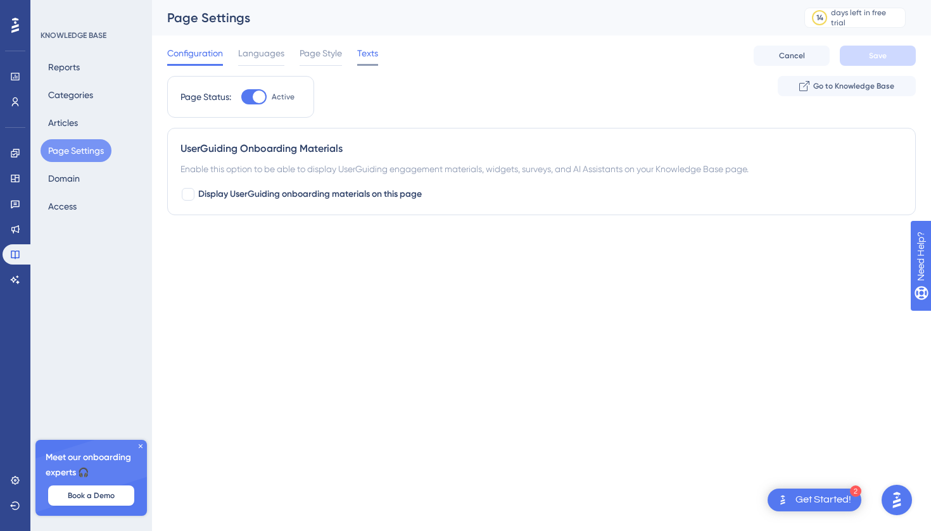
click at [365, 58] on span "Texts" at bounding box center [367, 53] width 21 height 15
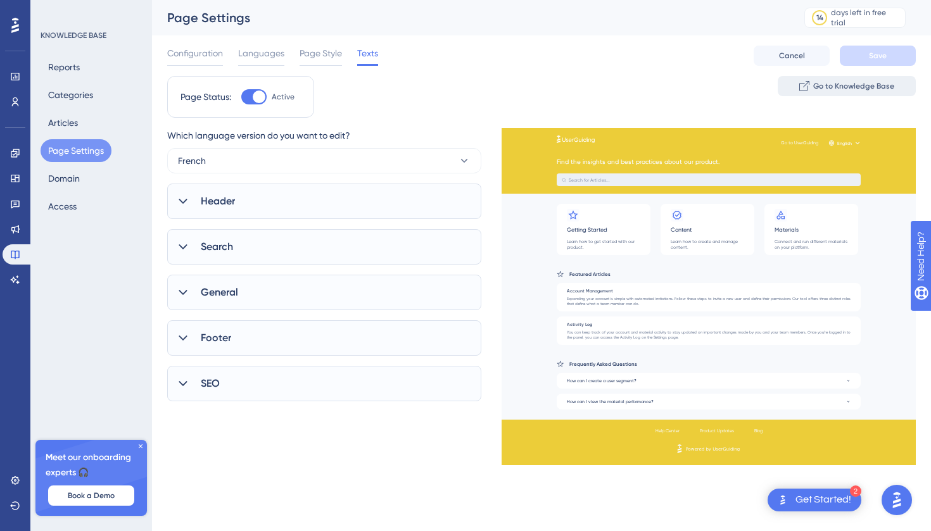
click at [807, 85] on icon at bounding box center [806, 84] width 6 height 6
click at [76, 180] on button "Domain" at bounding box center [64, 178] width 47 height 23
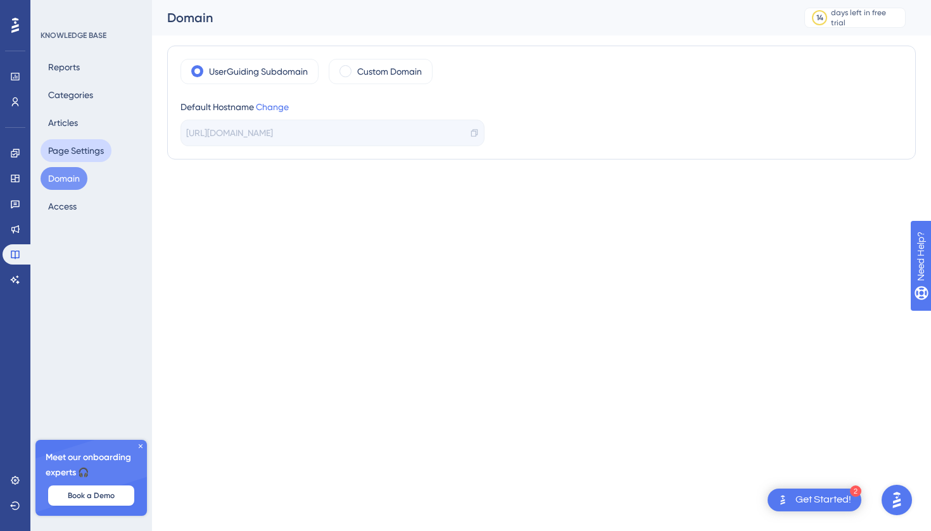
click at [70, 145] on button "Page Settings" at bounding box center [76, 150] width 71 height 23
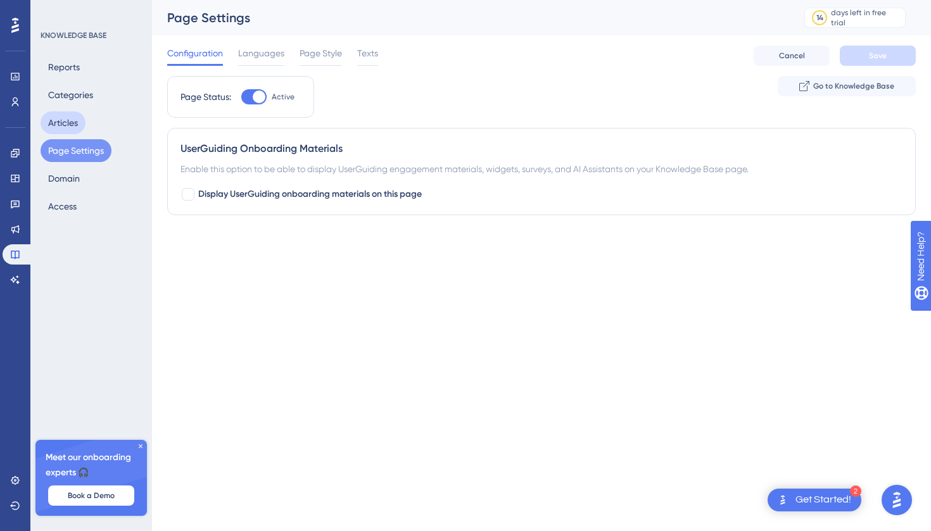
click at [65, 125] on button "Articles" at bounding box center [63, 122] width 45 height 23
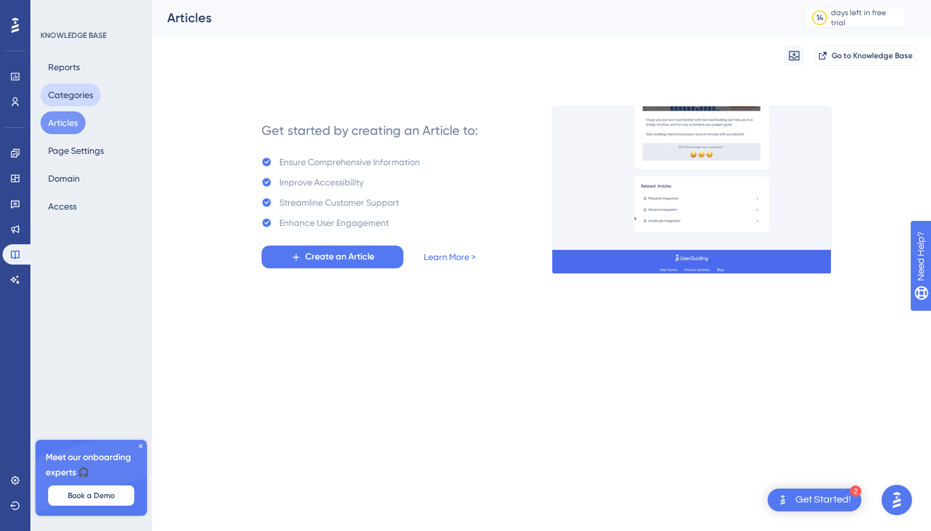
click at [60, 99] on button "Categories" at bounding box center [71, 95] width 60 height 23
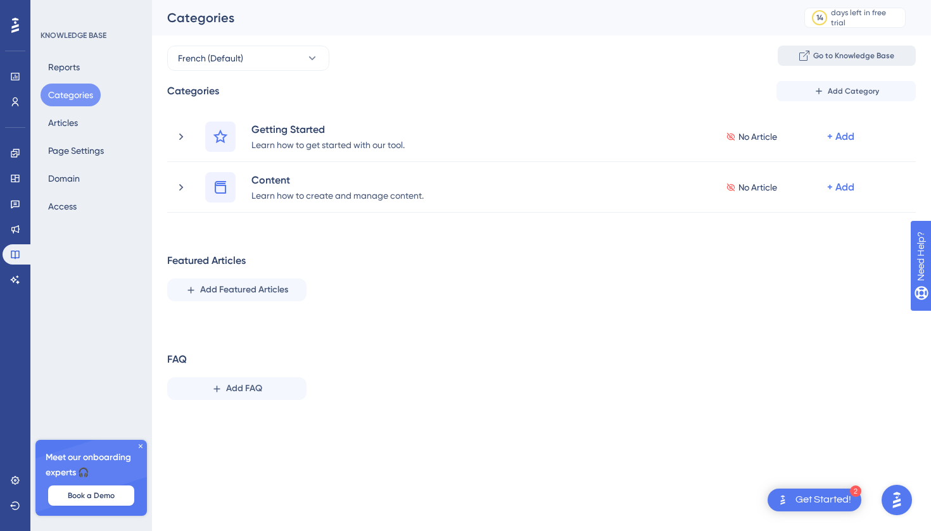
click at [814, 60] on span "Go to Knowledge Base" at bounding box center [853, 56] width 81 height 10
